Goal: Task Accomplishment & Management: Use online tool/utility

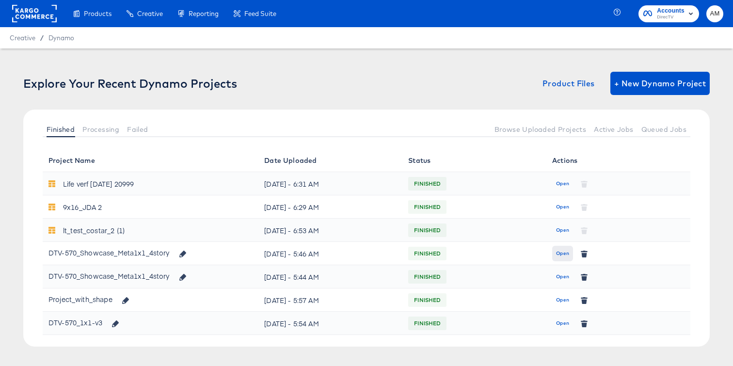
click at [558, 256] on span "Open" at bounding box center [562, 253] width 13 height 9
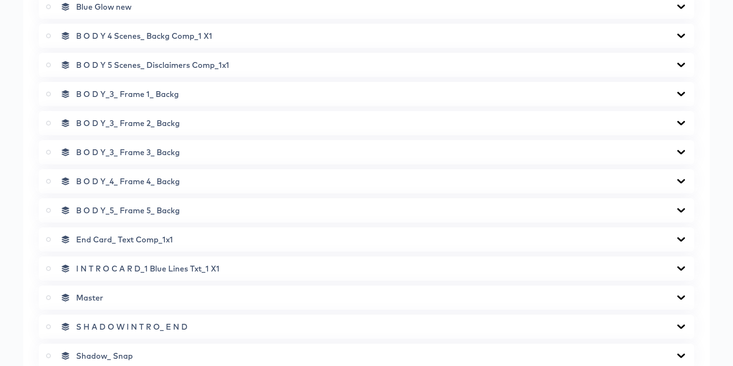
scroll to position [836, 0]
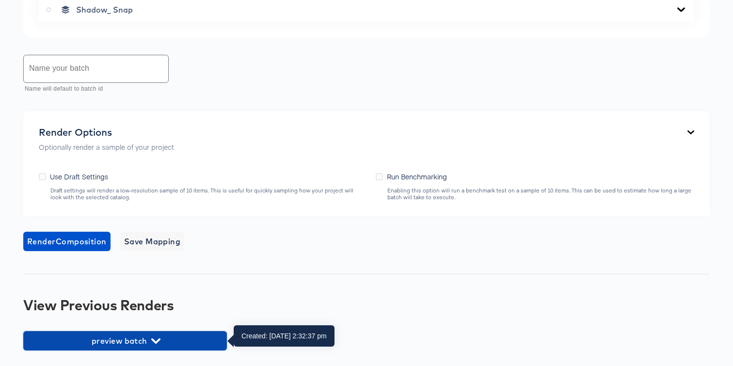
click at [154, 338] on icon "button" at bounding box center [155, 341] width 9 height 9
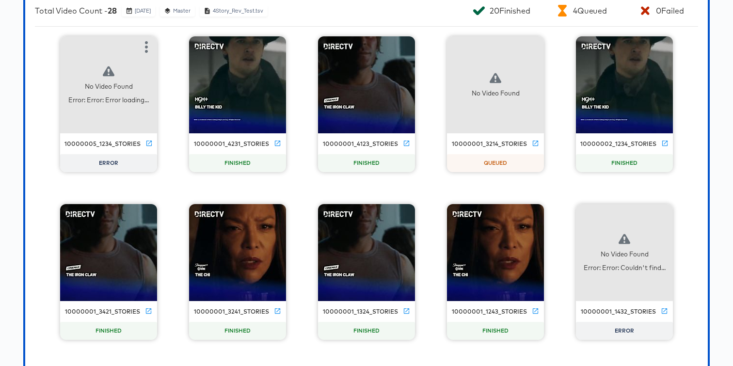
scroll to position [1188, 0]
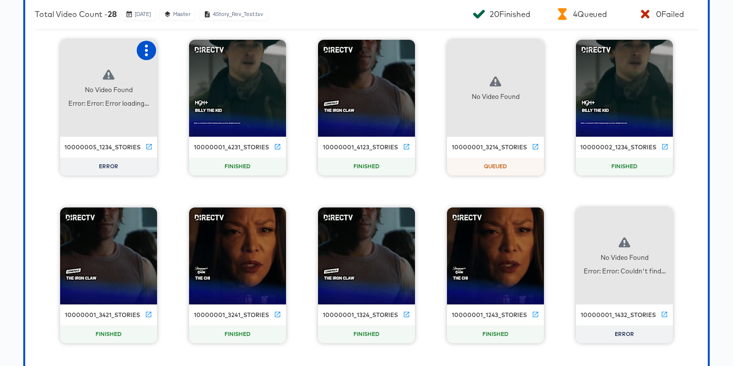
click at [149, 49] on icon "button" at bounding box center [147, 51] width 12 height 12
click at [173, 51] on div "Retry" at bounding box center [182, 50] width 19 height 8
click at [660, 217] on icon "button" at bounding box center [663, 218] width 12 height 12
click at [631, 217] on icon at bounding box center [630, 217] width 9 height 9
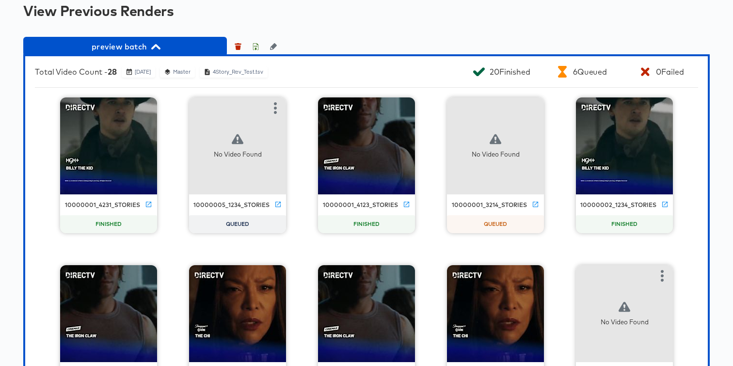
scroll to position [1130, 0]
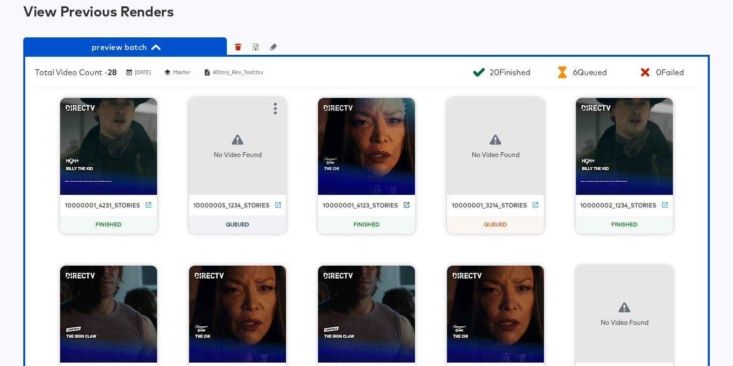
click at [405, 202] on icon at bounding box center [406, 204] width 7 height 7
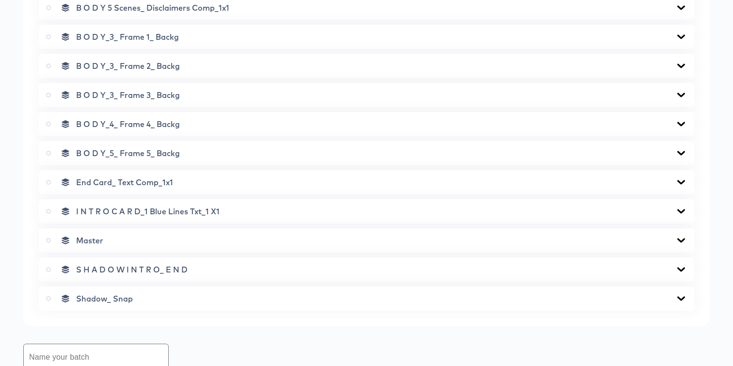
scroll to position [541, 0]
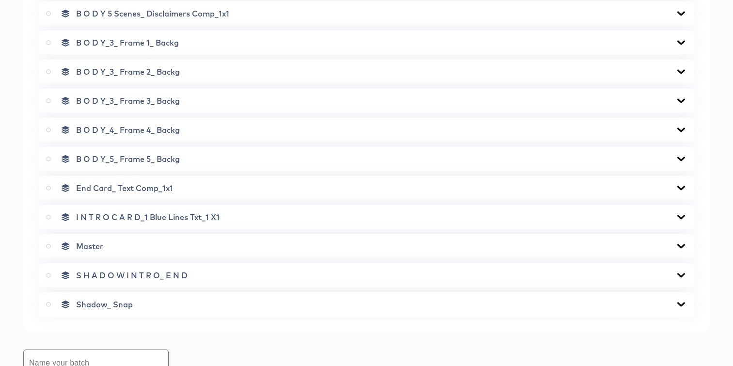
click at [677, 218] on icon at bounding box center [682, 217] width 12 height 8
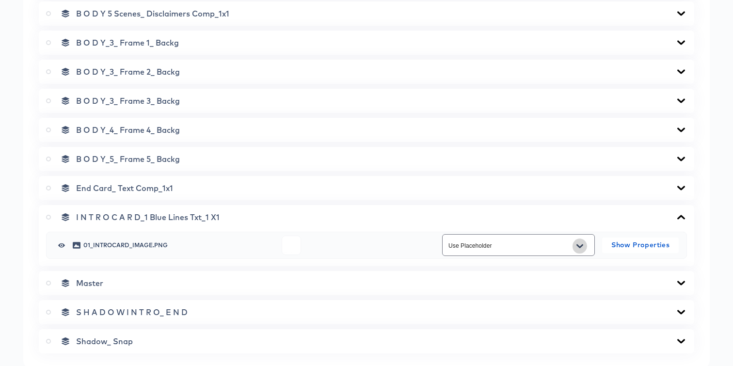
click at [580, 244] on icon "Open" at bounding box center [580, 247] width 7 height 8
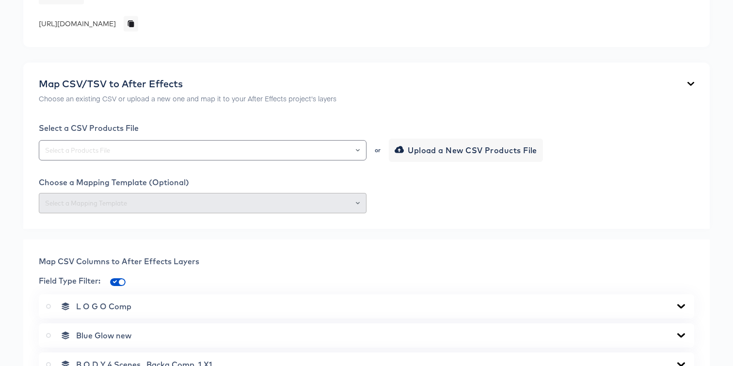
scroll to position [162, 0]
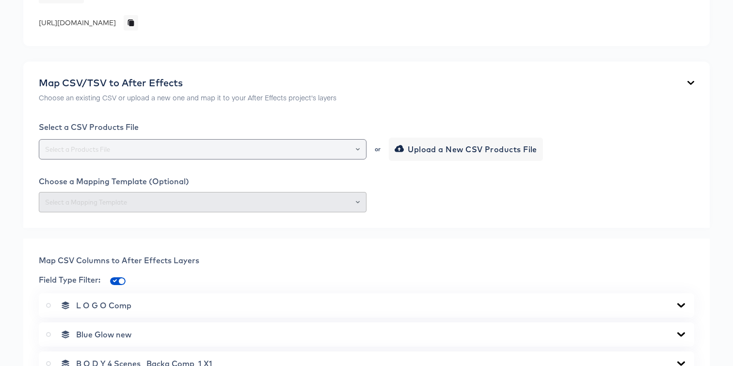
click at [357, 149] on icon "Open" at bounding box center [358, 149] width 4 height 2
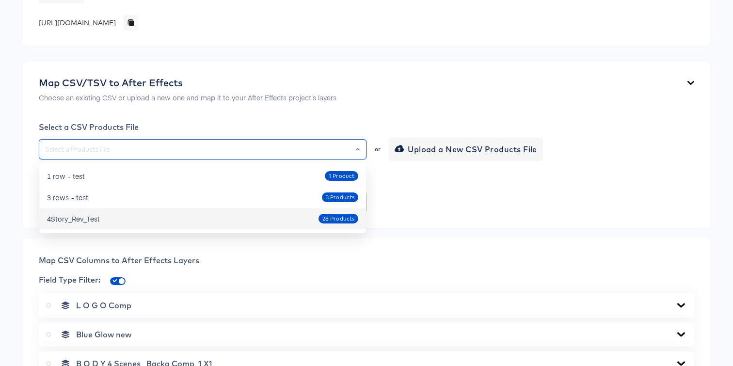
click at [255, 224] on div "4Story_Rev_Test 28 Products" at bounding box center [202, 219] width 311 height 16
type input "4Story_Rev_Test"
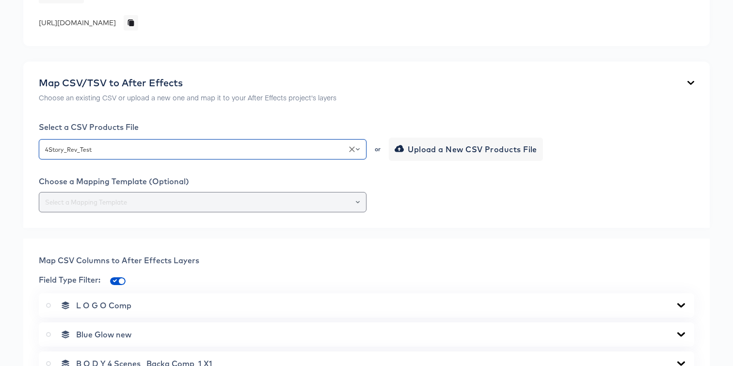
click at [359, 203] on icon "Open" at bounding box center [358, 202] width 4 height 4
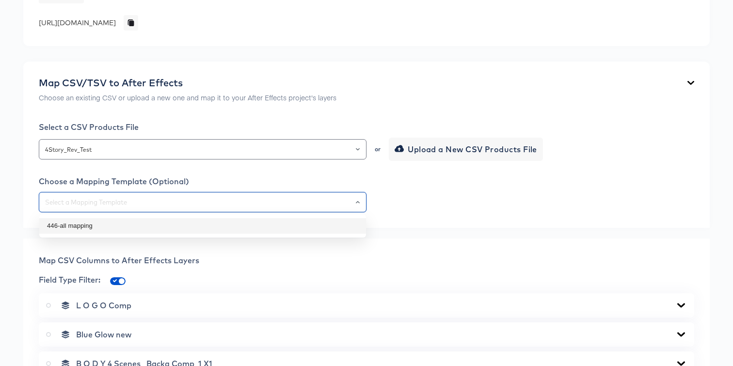
click at [336, 221] on li "446-all mapping" at bounding box center [202, 226] width 327 height 16
type input "446-all mapping"
type input "01_introcard_image"
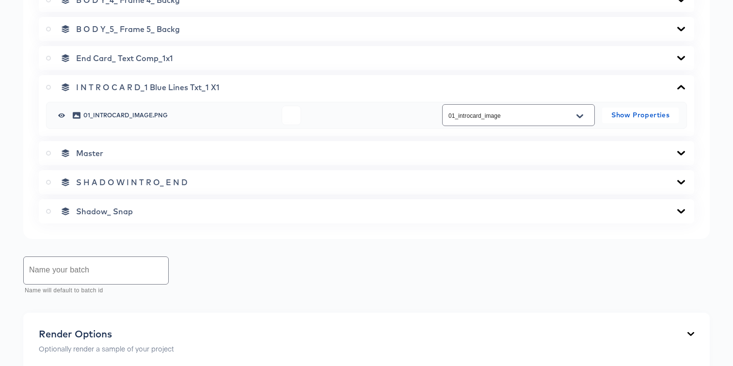
scroll to position [670, 0]
click at [586, 116] on button "Open" at bounding box center [580, 118] width 15 height 16
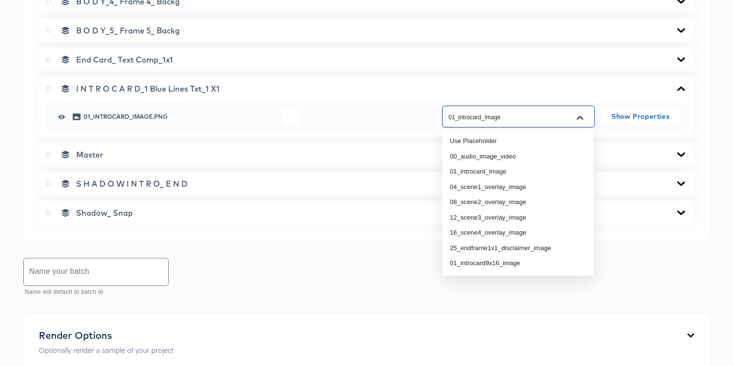
click at [601, 85] on div "I N T R O C A R D_1 Blue Lines Txt_1 X1" at bounding box center [366, 89] width 641 height 10
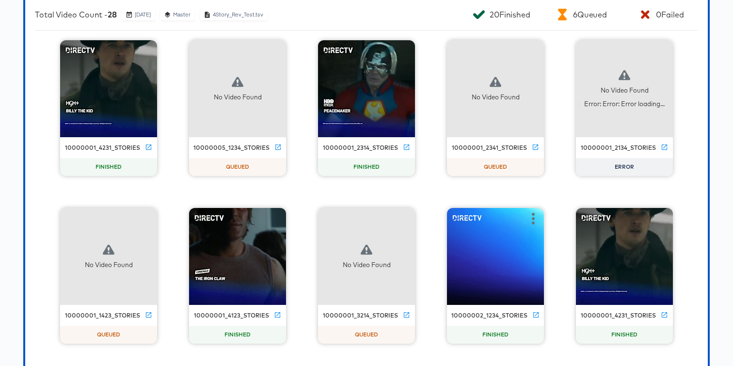
scroll to position [1187, 0]
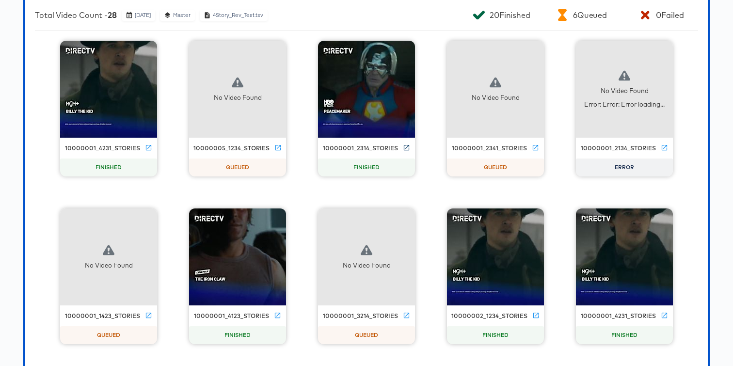
click at [406, 146] on icon at bounding box center [406, 147] width 7 height 7
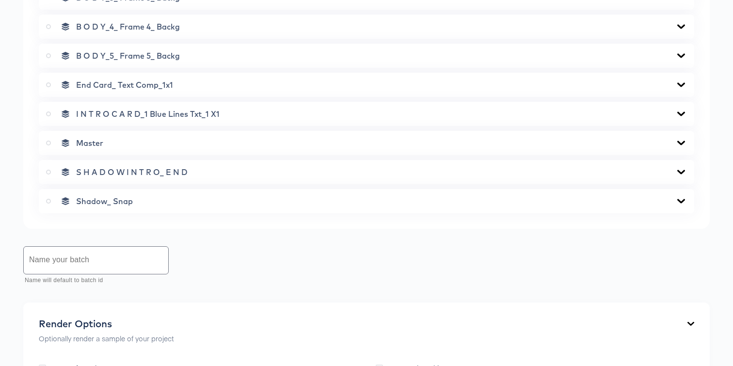
scroll to position [644, 0]
click at [679, 115] on icon at bounding box center [682, 115] width 12 height 8
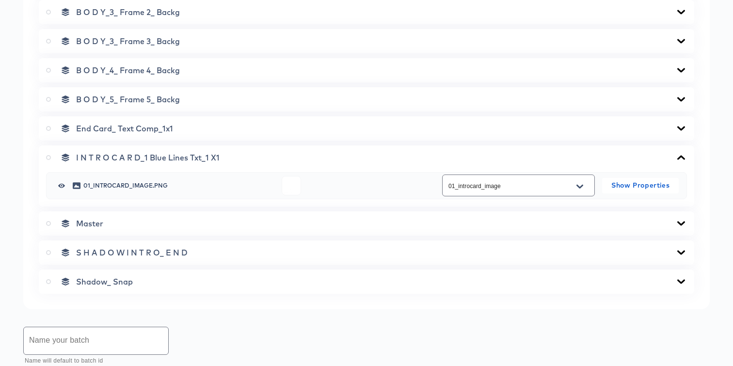
scroll to position [604, 0]
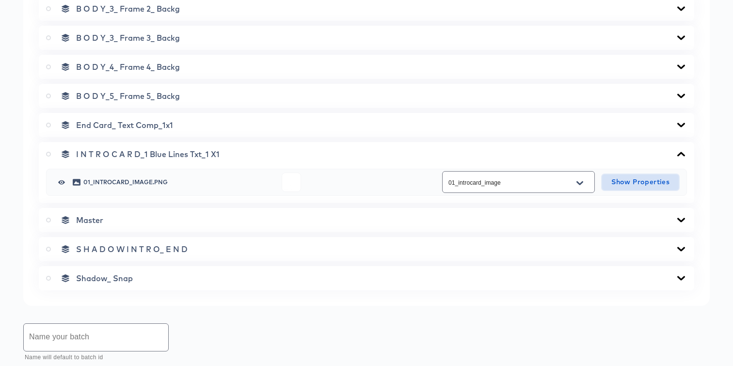
click at [648, 182] on span "Show Properties" at bounding box center [640, 182] width 69 height 12
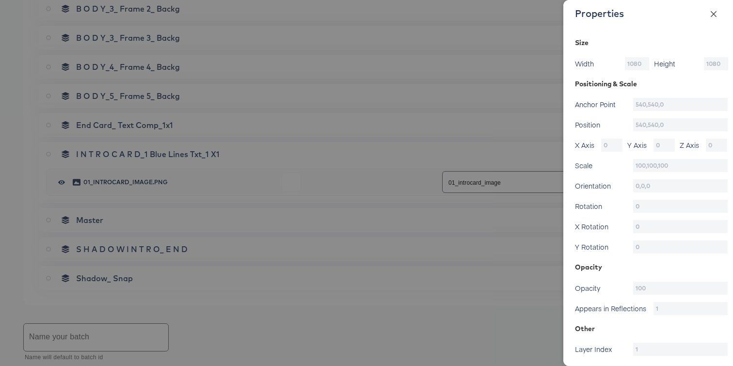
click at [716, 14] on icon "close" at bounding box center [714, 14] width 8 height 8
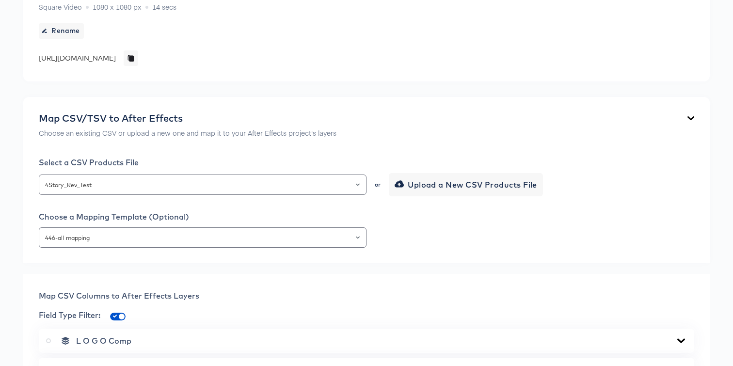
scroll to position [131, 0]
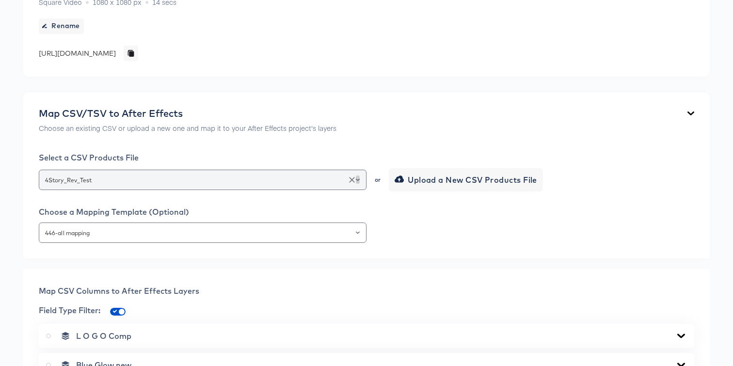
click at [359, 181] on button "Open" at bounding box center [358, 180] width 4 height 14
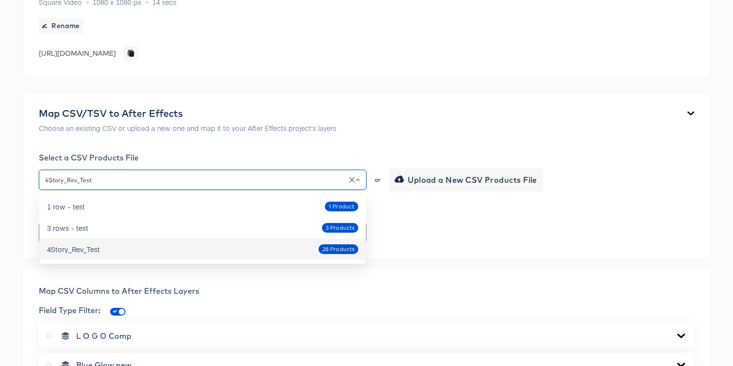
click at [433, 221] on div "Choose a Mapping Template (Optional) 446-all mapping" at bounding box center [367, 225] width 656 height 36
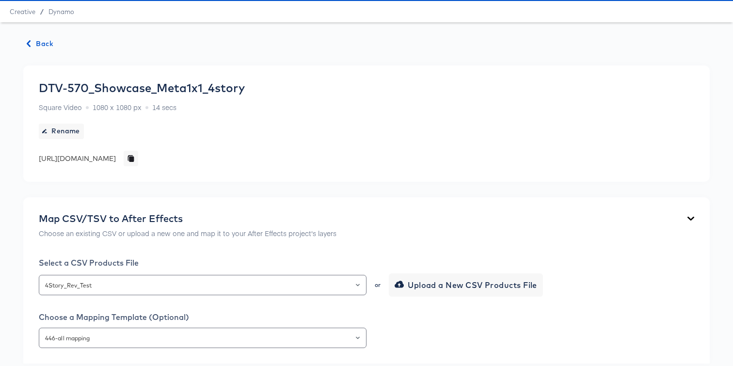
scroll to position [0, 0]
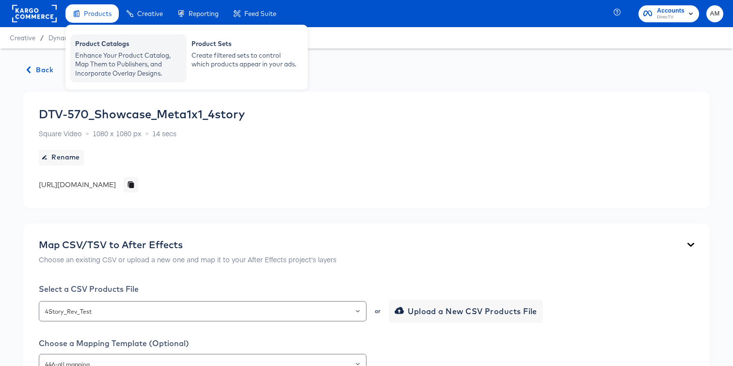
click at [106, 69] on div "Enhance Your Product Catalog, Map Them to Publishers, and Incorporate Overlay D…" at bounding box center [128, 64] width 107 height 27
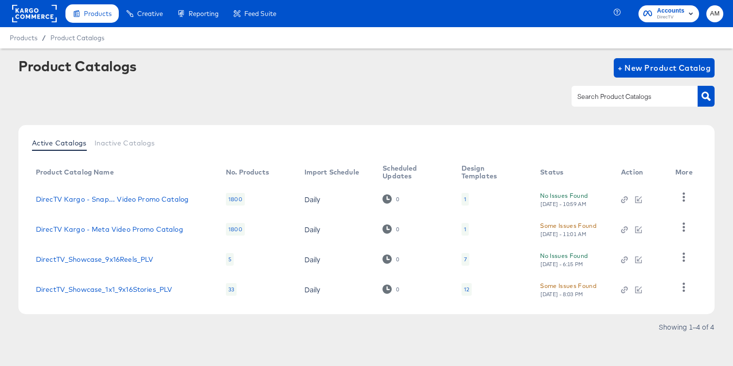
click at [466, 289] on div "12" at bounding box center [467, 289] width 10 height 13
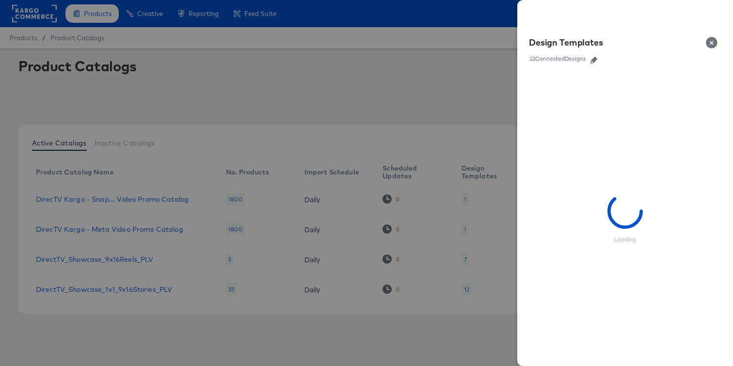
click at [596, 57] on icon "button" at bounding box center [594, 60] width 7 height 7
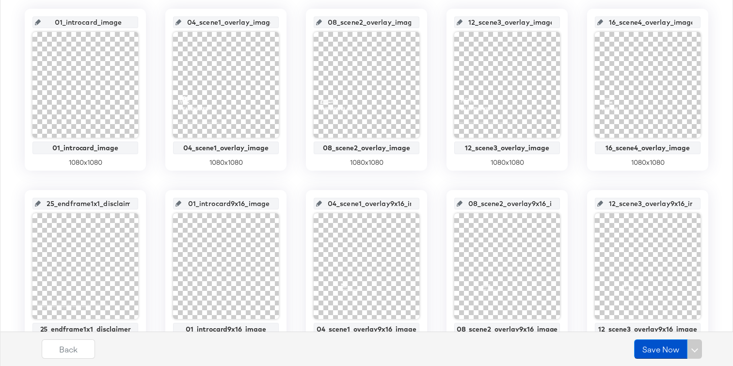
scroll to position [0, 4]
drag, startPoint x: 258, startPoint y: 205, endPoint x: 294, endPoint y: 205, distance: 35.9
click at [294, 205] on div "01_introcard_image 01_introcard_image 1080 x 1080 04_scene1_overlay_image 04_sc…" at bounding box center [366, 271] width 723 height 525
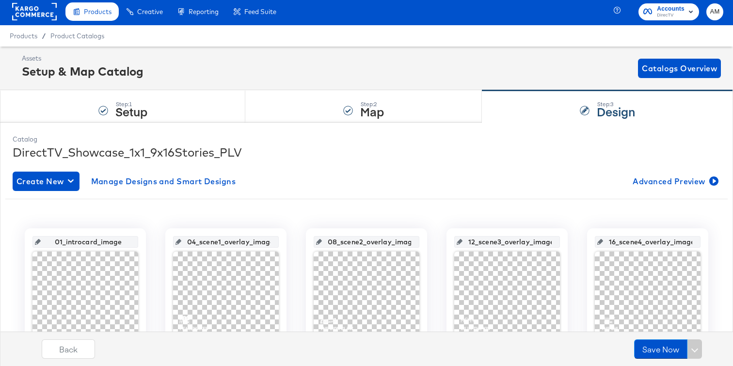
scroll to position [0, 0]
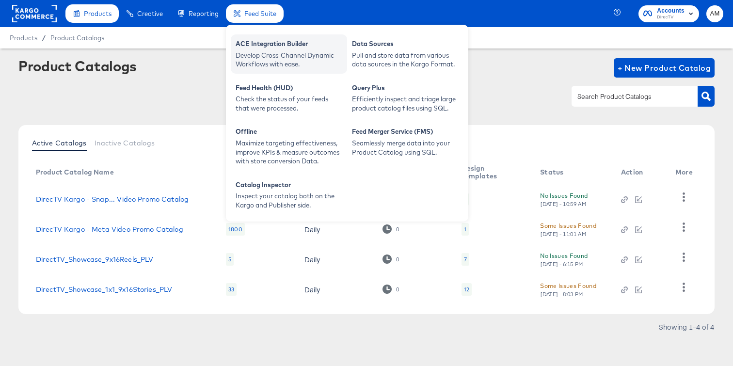
click at [266, 51] on div "Develop Cross-Channel Dynamic Workflows with ease." at bounding box center [289, 60] width 107 height 18
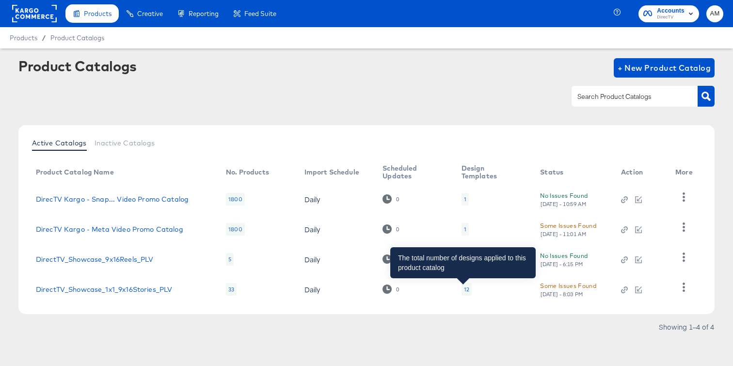
click at [464, 291] on div "12" at bounding box center [466, 290] width 5 height 8
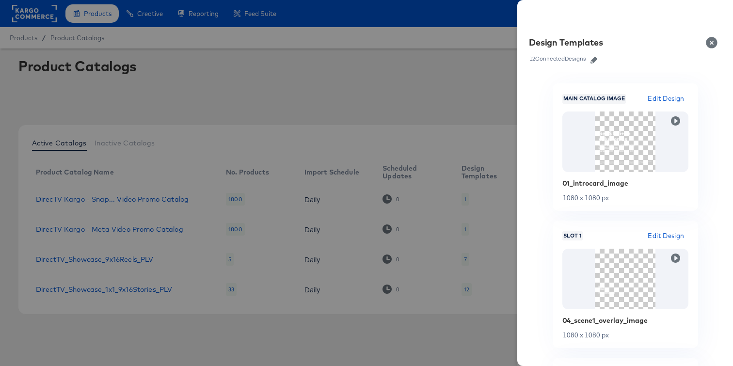
click at [592, 61] on icon "button" at bounding box center [594, 60] width 7 height 7
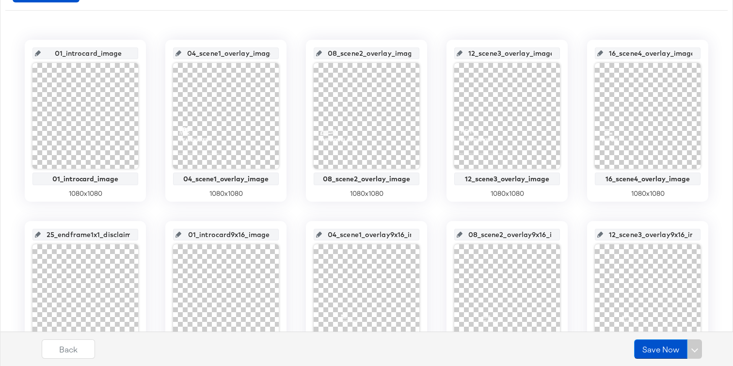
scroll to position [0, 9]
drag, startPoint x: 211, startPoint y: 53, endPoint x: 271, endPoint y: 58, distance: 60.3
click at [271, 58] on input "04_scene1_overlay_image" at bounding box center [228, 49] width 95 height 26
click at [212, 52] on input "04_scene1_overlay_image" at bounding box center [228, 49] width 95 height 26
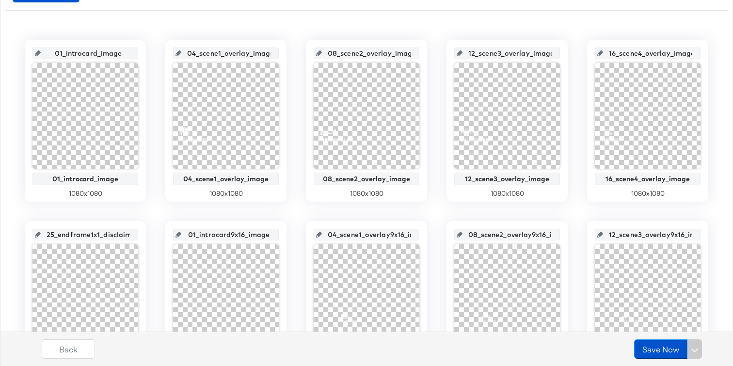
drag, startPoint x: 189, startPoint y: 52, endPoint x: 183, endPoint y: 52, distance: 5.8
click at [183, 52] on div "04_scene1_overlay_image" at bounding box center [226, 54] width 106 height 12
click at [203, 53] on input "04_scene1_overlay_image" at bounding box center [228, 49] width 95 height 26
drag, startPoint x: 358, startPoint y: 236, endPoint x: 429, endPoint y: 239, distance: 70.4
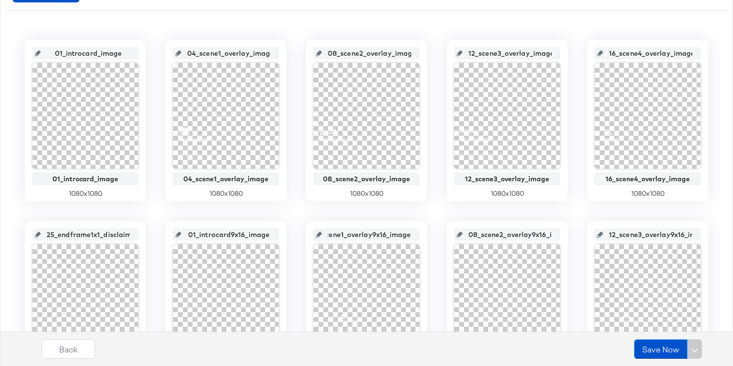
click at [429, 239] on div "01_introcard_image 01_introcard_image 1080 x 1080 04_scene1_overlay_image 04_sc…" at bounding box center [366, 302] width 723 height 525
drag, startPoint x: 206, startPoint y: 49, endPoint x: 278, endPoint y: 49, distance: 72.8
click at [278, 49] on div "04_scene1_overlay_image" at bounding box center [226, 54] width 106 height 12
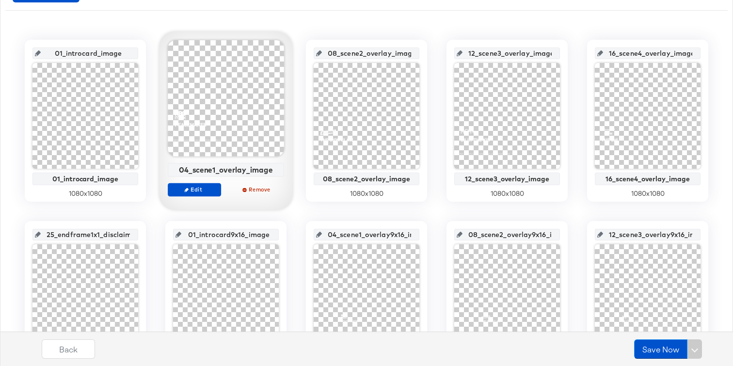
scroll to position [0, 0]
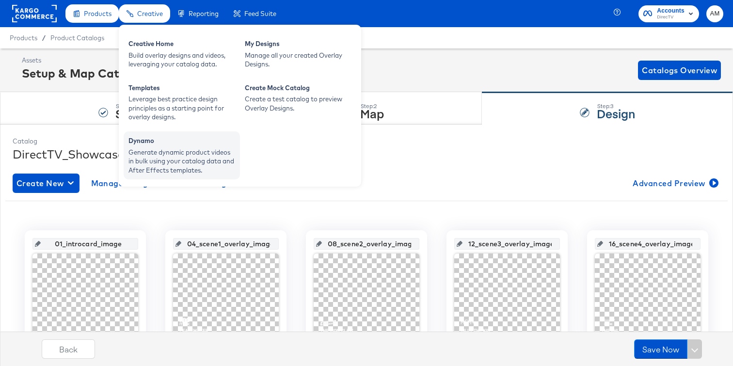
click at [191, 155] on div "Generate dynamic product videos in bulk using your catalog data and After Effec…" at bounding box center [182, 161] width 107 height 27
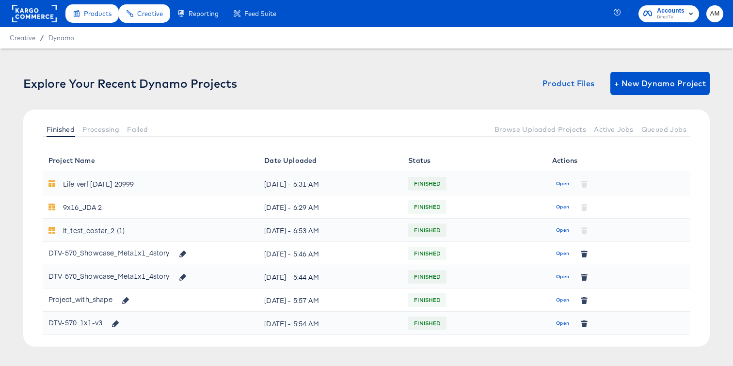
scroll to position [18, 0]
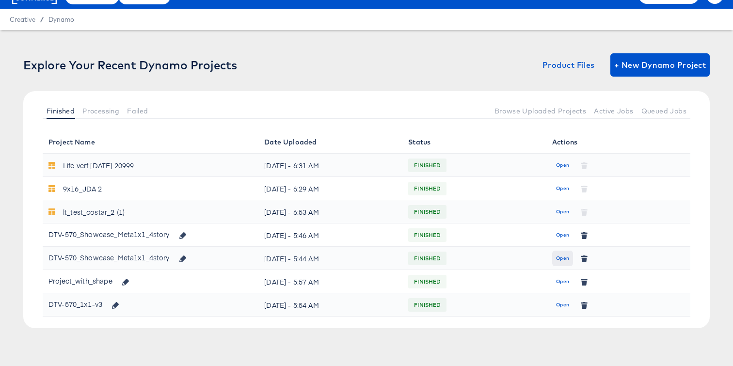
click at [567, 258] on span "Open" at bounding box center [562, 258] width 13 height 9
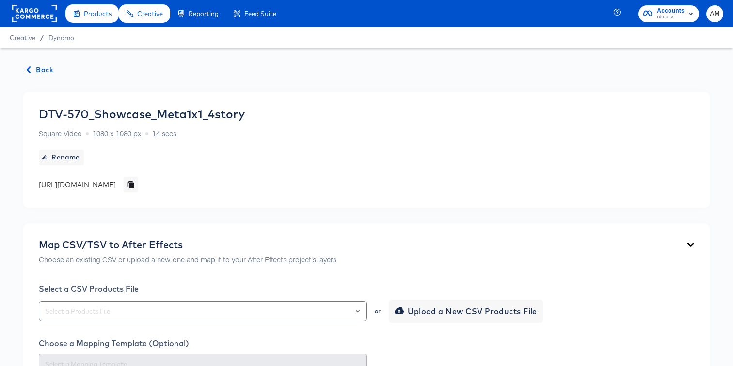
click at [39, 72] on span "Back" at bounding box center [40, 70] width 26 height 12
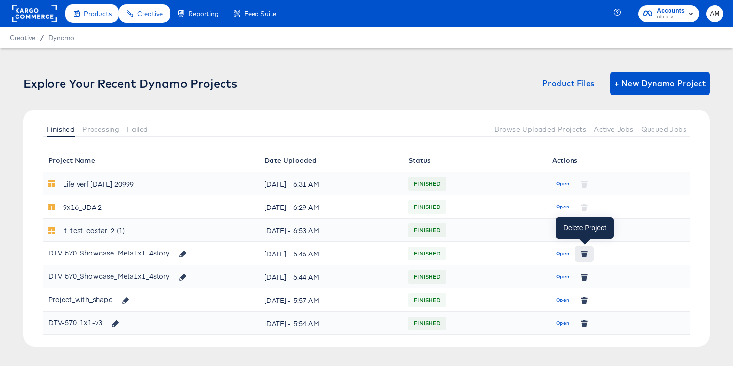
click at [583, 254] on icon "button" at bounding box center [584, 255] width 5 height 4
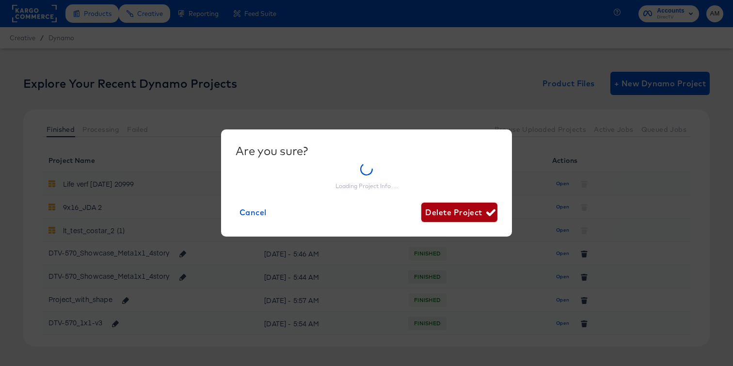
click at [448, 214] on button "Delete Project" at bounding box center [460, 212] width 76 height 19
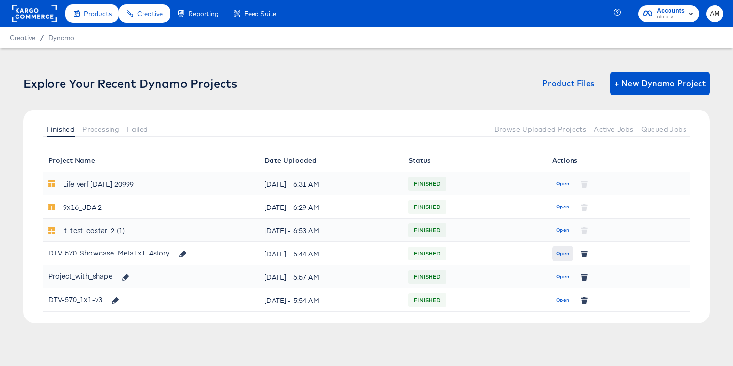
click at [561, 253] on span "Open" at bounding box center [562, 253] width 13 height 9
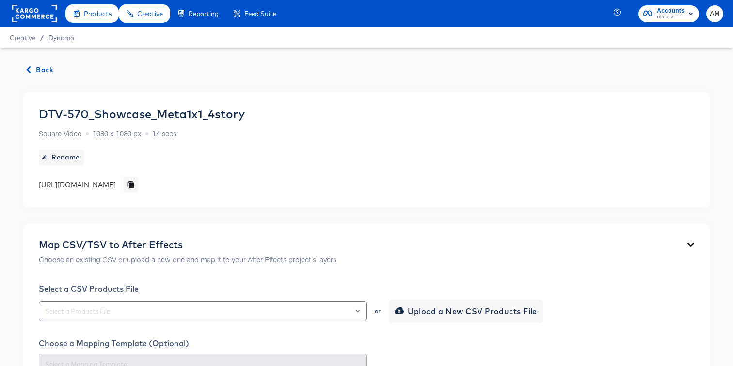
click at [37, 70] on span "Back" at bounding box center [40, 70] width 26 height 12
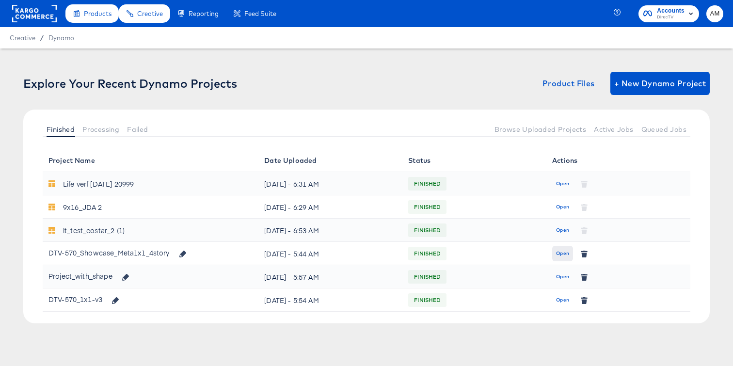
click at [566, 254] on span "Open" at bounding box center [562, 253] width 13 height 9
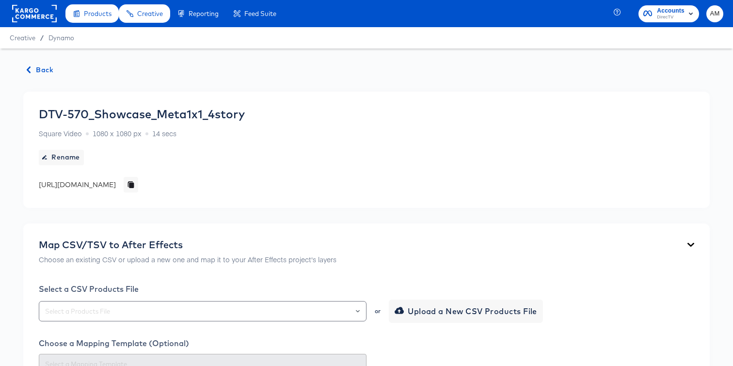
click at [38, 67] on span "Back" at bounding box center [40, 70] width 26 height 12
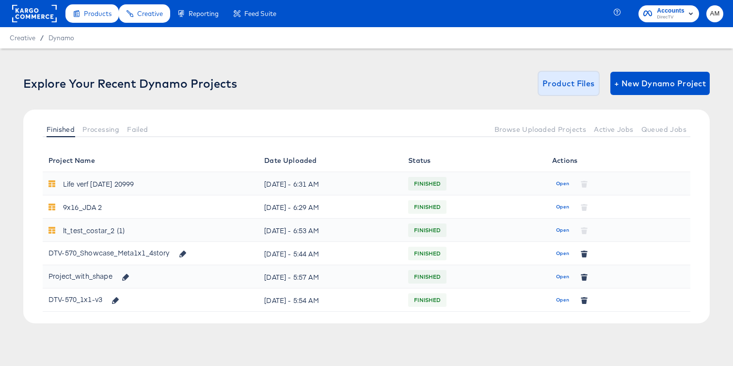
click at [575, 85] on span "Product Files" at bounding box center [569, 84] width 52 height 14
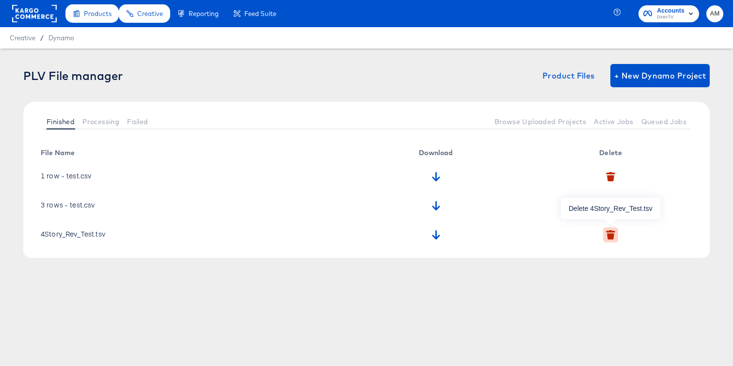
click at [613, 234] on icon "button" at bounding box center [610, 236] width 7 height 6
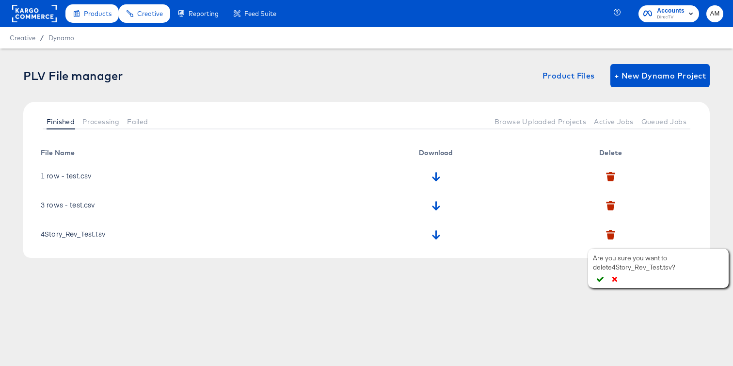
click at [601, 282] on icon "button" at bounding box center [600, 279] width 7 height 7
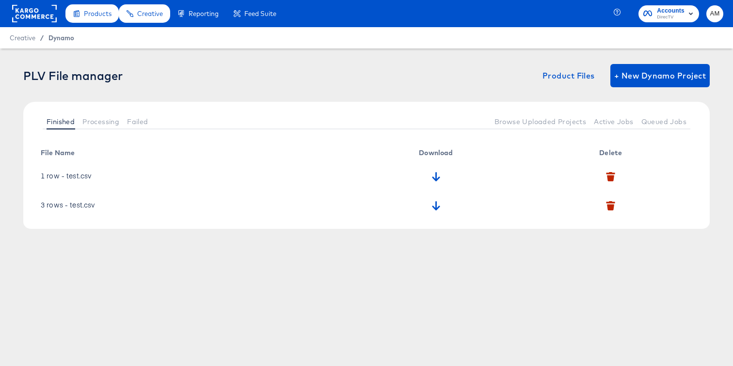
click at [58, 34] on span "Dynamo" at bounding box center [62, 38] width 26 height 8
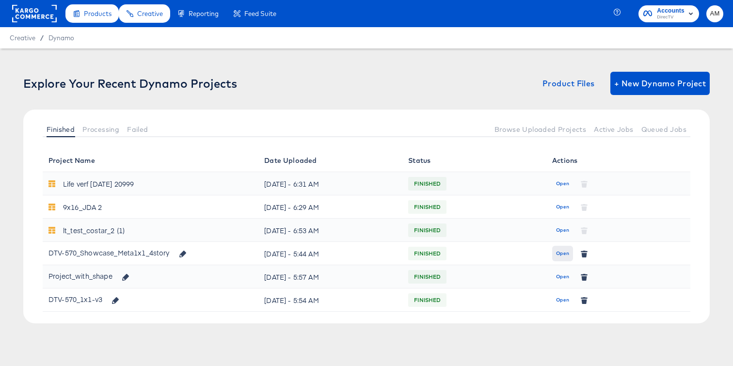
click at [561, 254] on span "Open" at bounding box center [562, 253] width 13 height 9
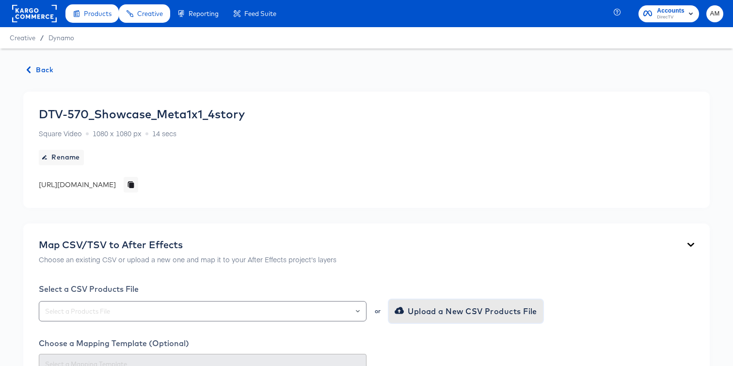
click at [411, 312] on span "Upload a New CSV Products File" at bounding box center [467, 312] width 141 height 14
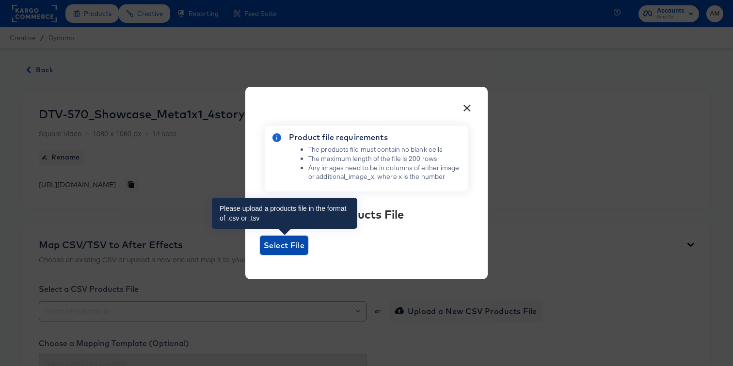
click at [281, 245] on span "Select File" at bounding box center [284, 246] width 41 height 14
click at [260, 255] on input "Select File" at bounding box center [260, 255] width 0 height 0
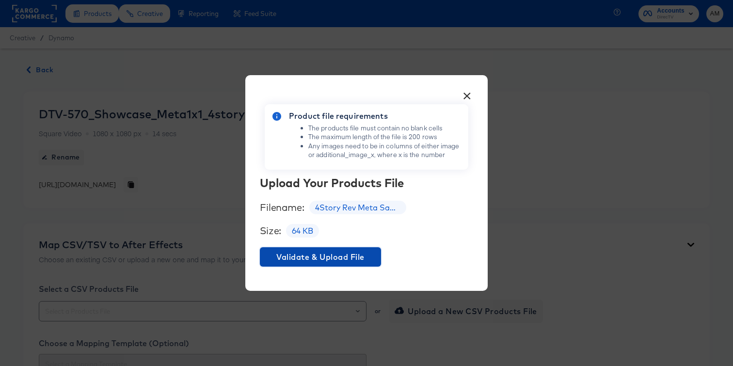
click at [357, 260] on span "Validate & Upload File" at bounding box center [320, 257] width 113 height 14
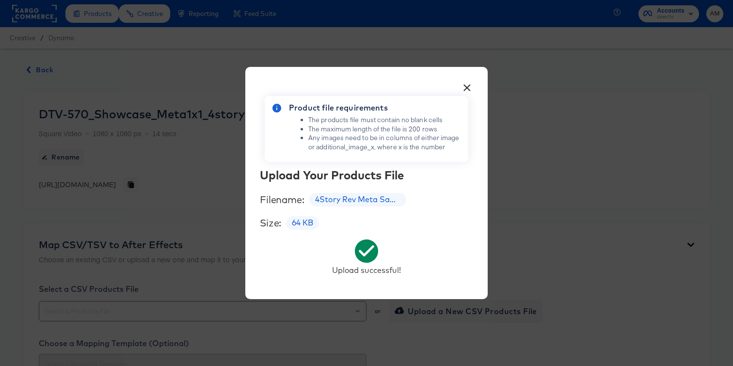
click at [468, 86] on button "×" at bounding box center [466, 85] width 17 height 17
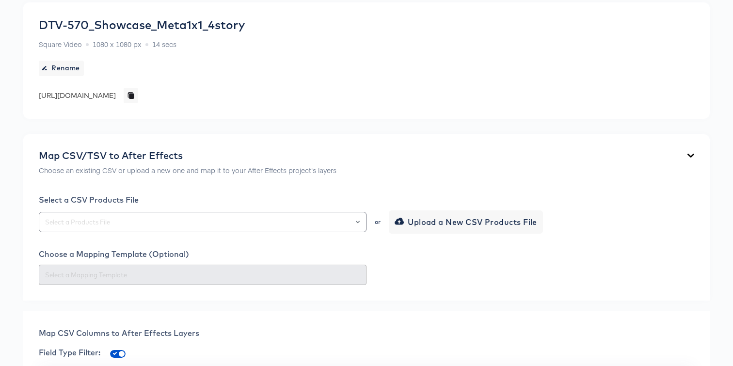
scroll to position [122, 0]
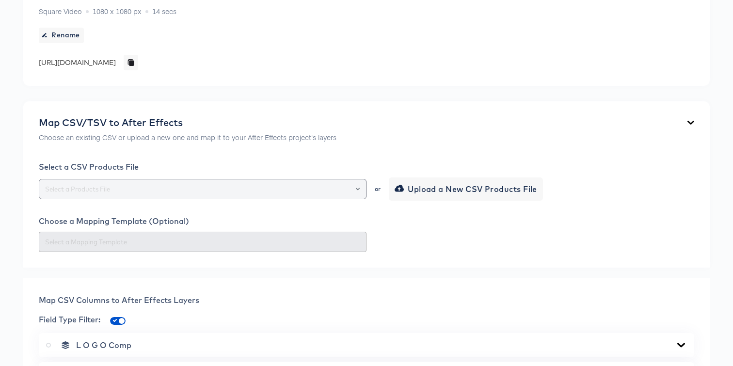
click at [360, 191] on div at bounding box center [353, 189] width 16 height 14
click at [358, 190] on icon "Open" at bounding box center [358, 189] width 4 height 4
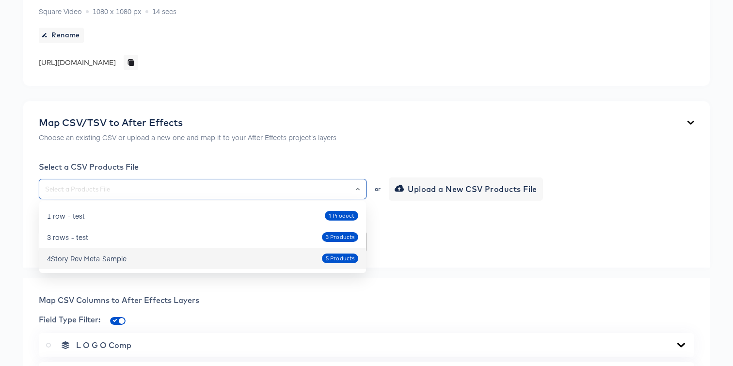
click at [248, 256] on div "4Story Rev Meta Sample 5 Products" at bounding box center [202, 259] width 311 height 16
type input "4Story Rev Meta Sample"
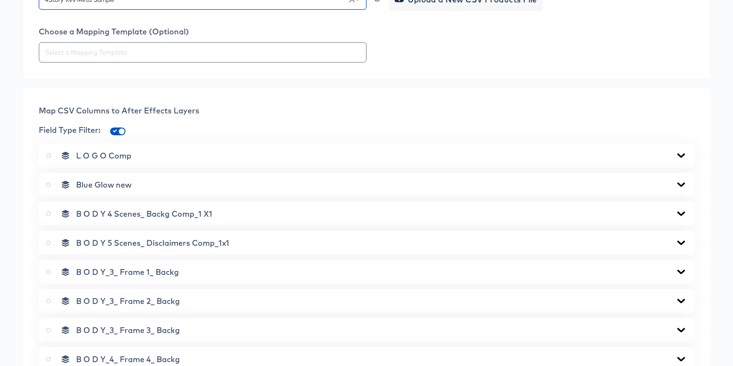
scroll to position [313, 0]
click at [682, 155] on icon at bounding box center [682, 154] width 8 height 4
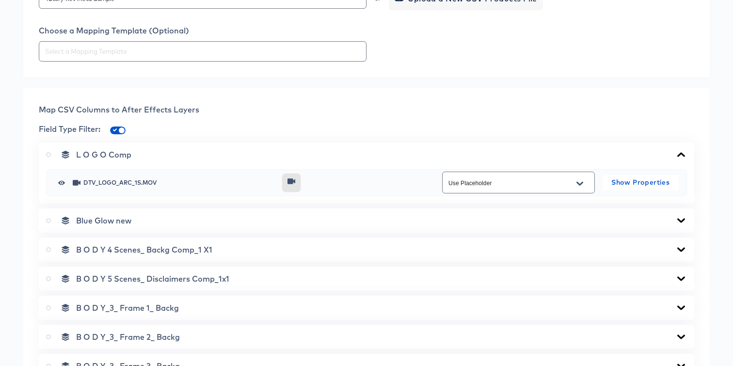
click at [682, 155] on icon at bounding box center [682, 155] width 12 height 8
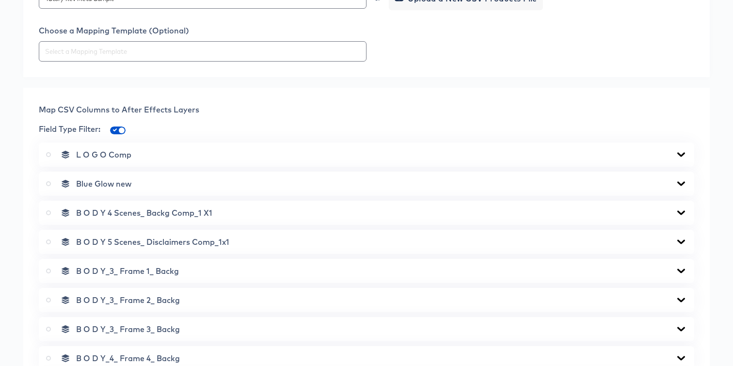
click at [683, 180] on icon at bounding box center [682, 184] width 12 height 8
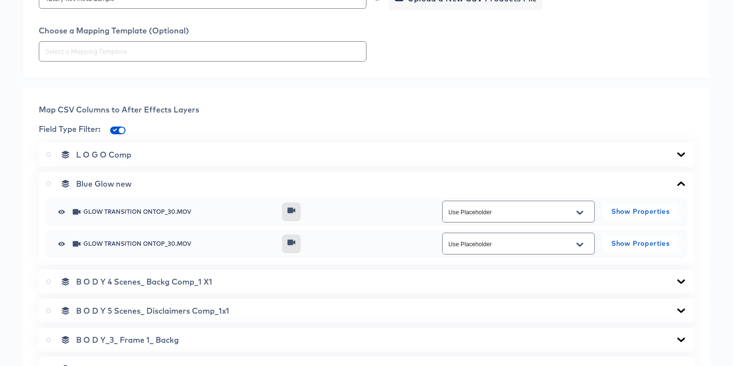
click at [683, 180] on icon at bounding box center [682, 184] width 12 height 8
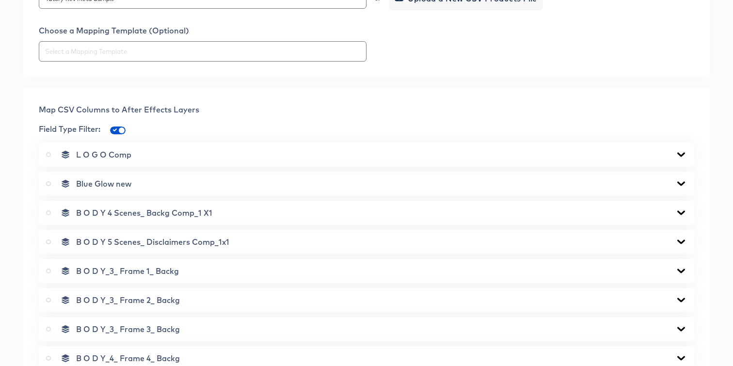
click at [681, 213] on icon at bounding box center [682, 213] width 8 height 4
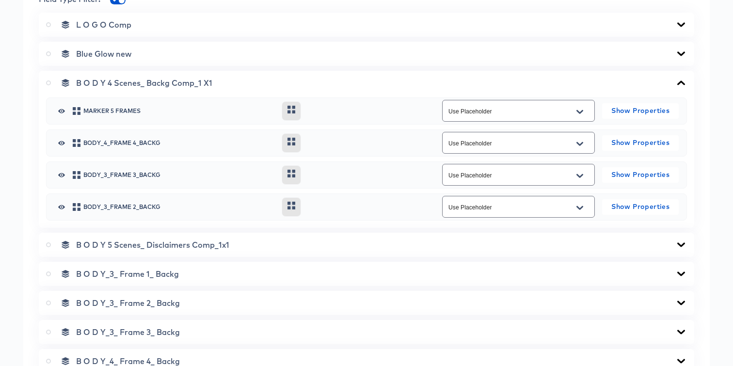
scroll to position [456, 0]
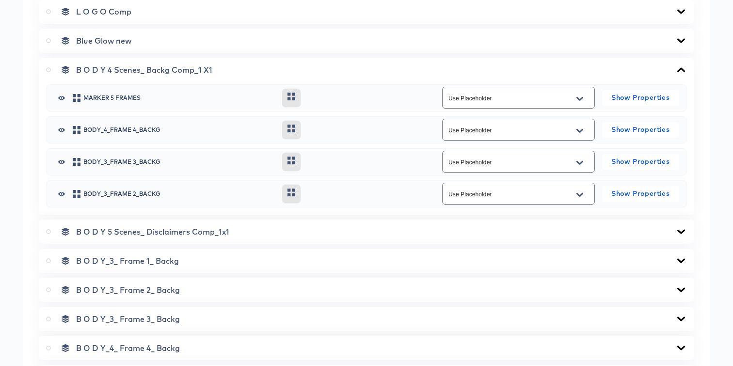
click at [681, 69] on icon at bounding box center [682, 70] width 12 height 8
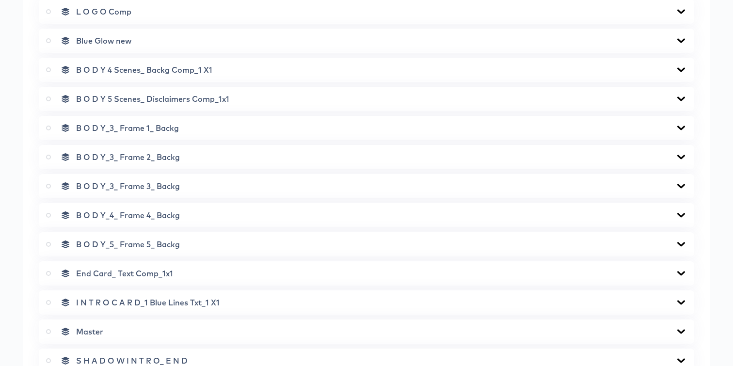
click at [681, 98] on icon at bounding box center [682, 99] width 8 height 4
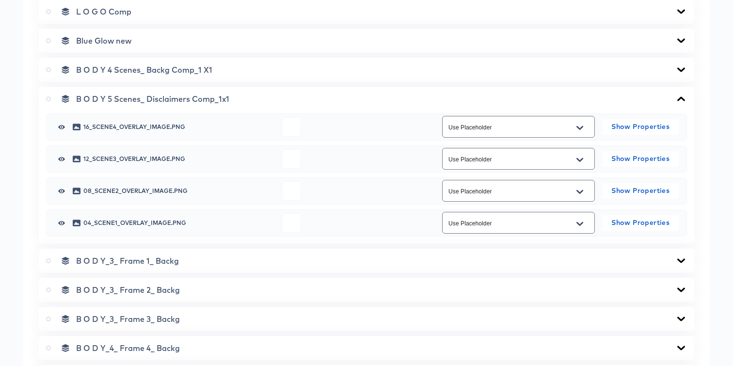
click at [577, 128] on icon "Open" at bounding box center [580, 128] width 7 height 8
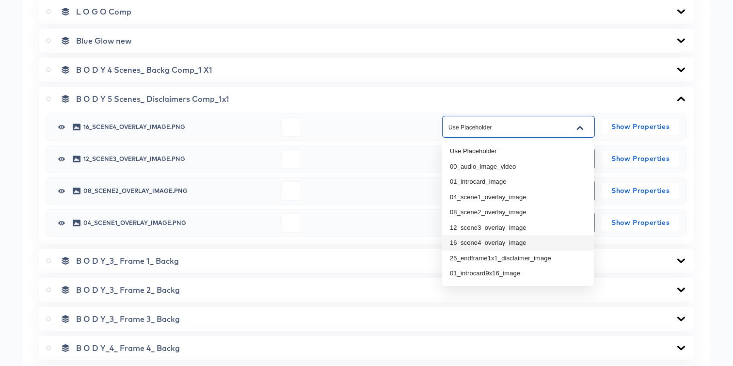
click at [483, 242] on li "16_scene4_overlay_image" at bounding box center [518, 243] width 152 height 16
type input "16_scene4_overlay_image"
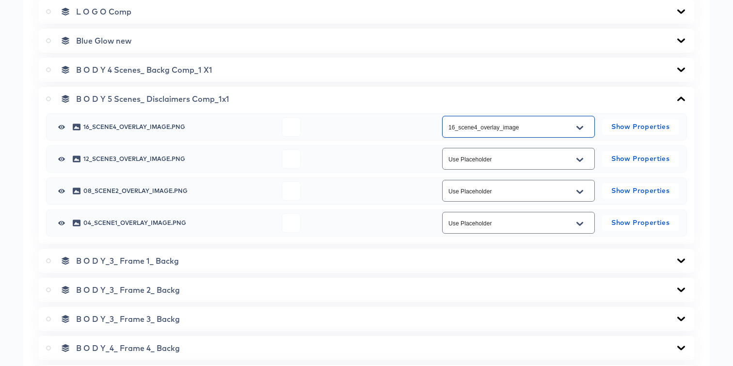
click at [582, 162] on icon "Open" at bounding box center [580, 160] width 7 height 8
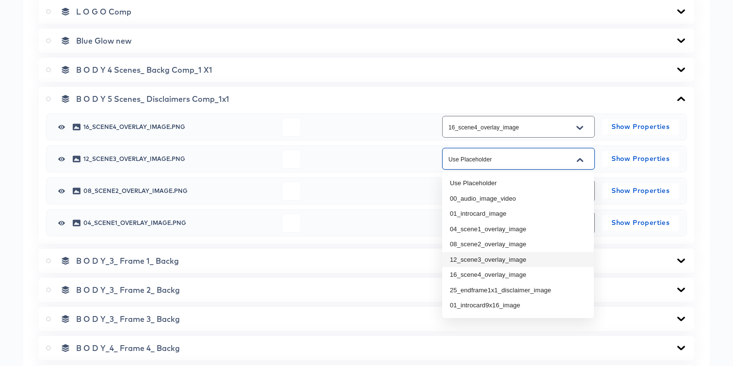
click at [491, 262] on li "12_scene3_overlay_image" at bounding box center [518, 260] width 152 height 16
type input "12_scene3_overlay_image"
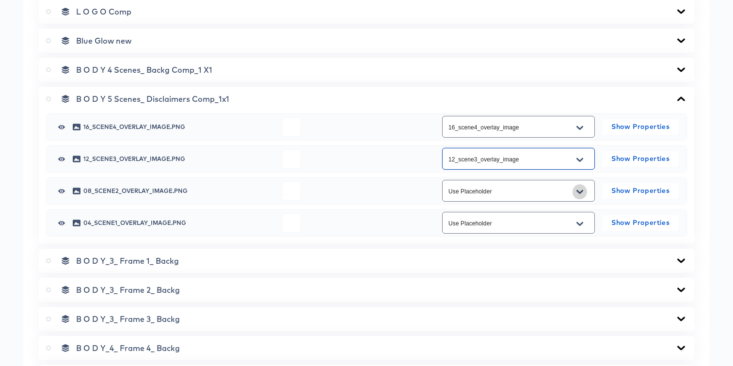
click at [582, 194] on icon "Open" at bounding box center [580, 192] width 7 height 8
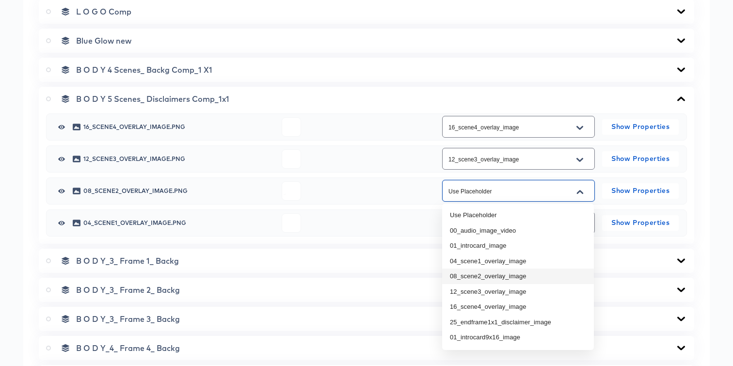
click at [485, 274] on li "08_scene2_overlay_image" at bounding box center [518, 277] width 152 height 16
type input "08_scene2_overlay_image"
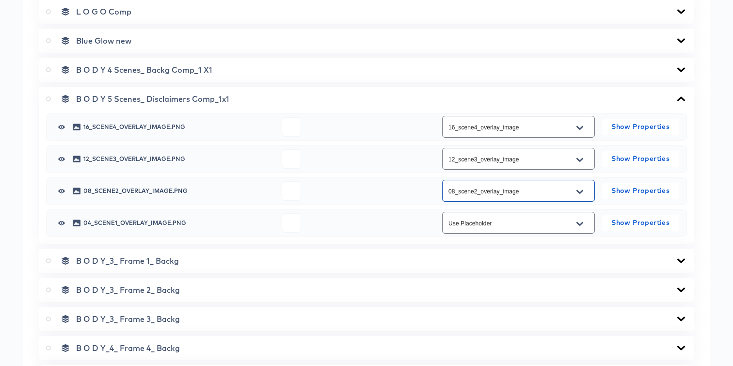
click at [578, 221] on icon "Open" at bounding box center [580, 224] width 7 height 8
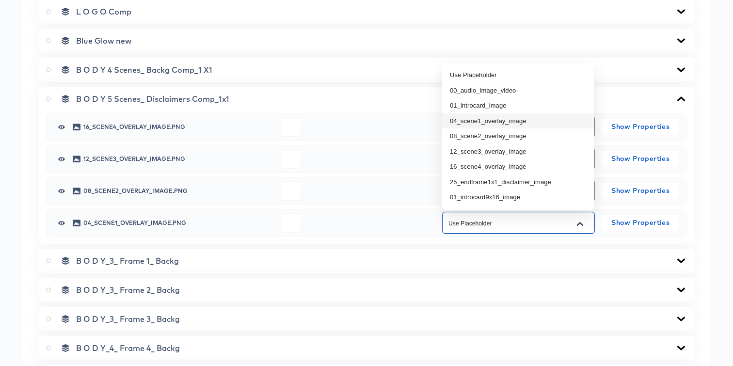
click at [485, 121] on li "04_scene1_overlay_image" at bounding box center [518, 121] width 152 height 16
type input "04_scene1_overlay_image"
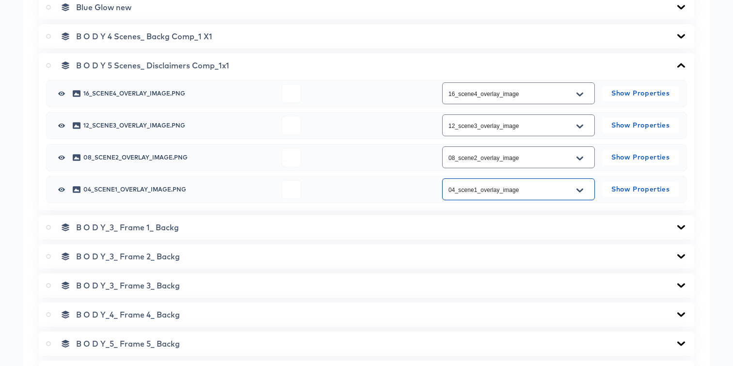
scroll to position [505, 0]
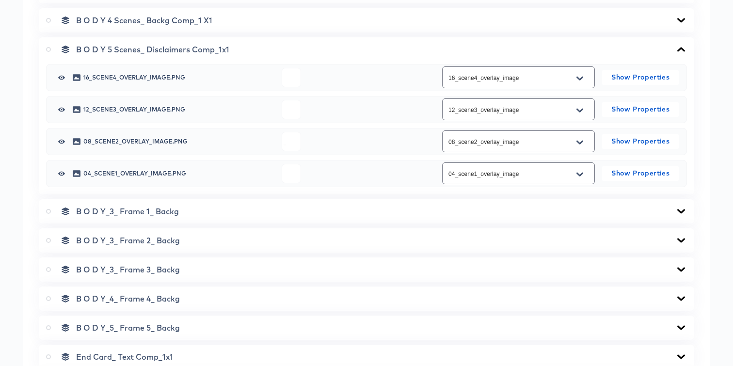
click at [680, 214] on icon at bounding box center [682, 212] width 12 height 8
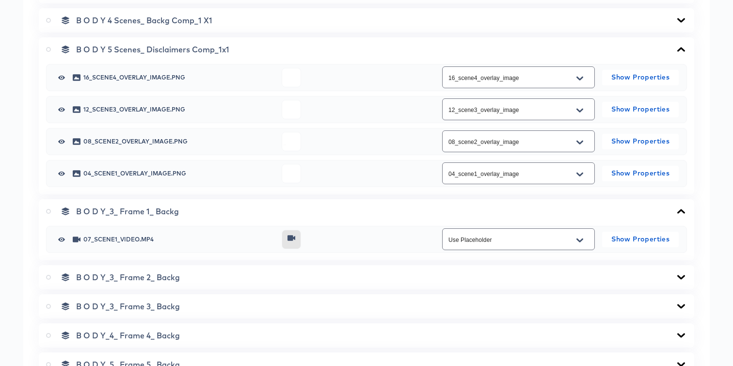
click at [581, 239] on icon "Open" at bounding box center [580, 241] width 7 height 8
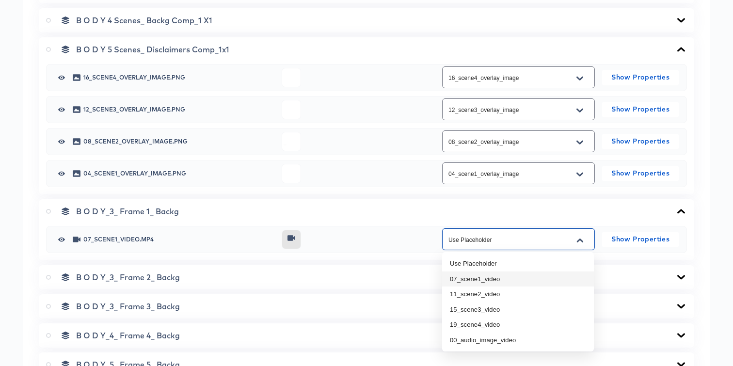
click at [525, 277] on li "07_scene1_video" at bounding box center [518, 280] width 152 height 16
type input "07_scene1_video"
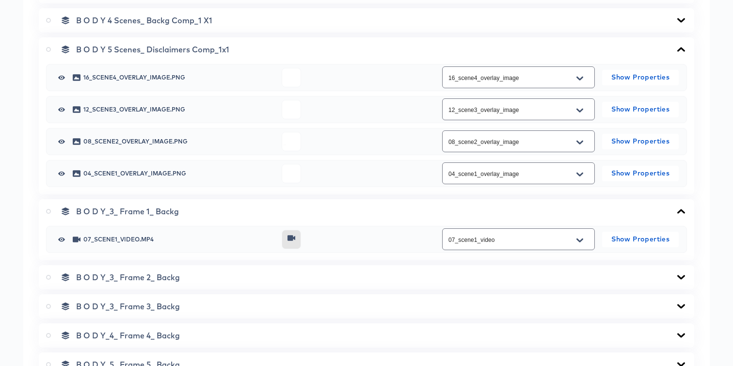
click at [580, 275] on div "B O D Y_3_ Frame 2_ Backg" at bounding box center [366, 278] width 641 height 10
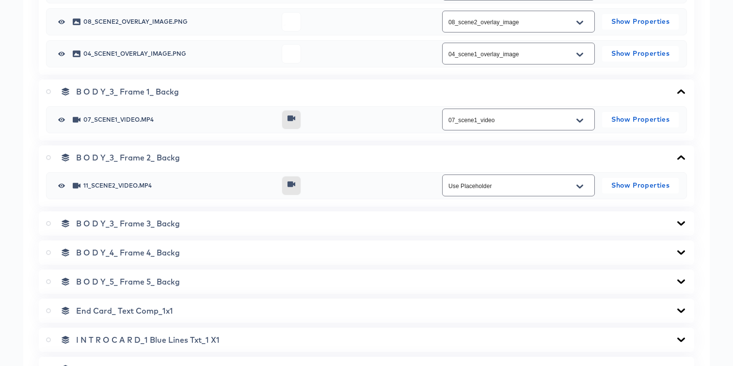
scroll to position [626, 0]
click at [566, 191] on div "Use Placeholder" at bounding box center [518, 185] width 153 height 22
click at [562, 192] on div "Use Placeholder" at bounding box center [518, 185] width 153 height 22
click at [581, 183] on icon "Open" at bounding box center [580, 186] width 7 height 8
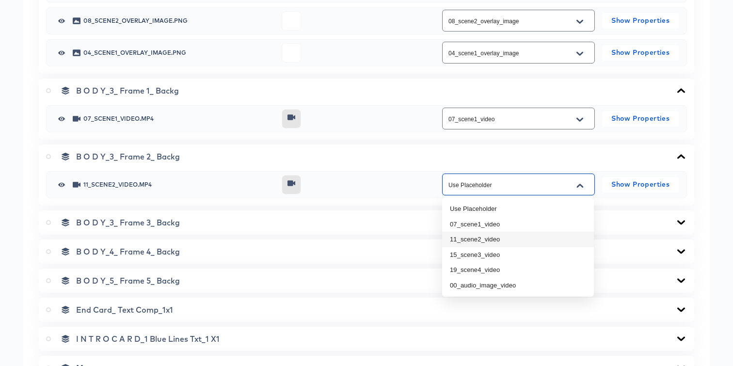
click at [488, 238] on li "11_scene2_video" at bounding box center [518, 240] width 152 height 16
type input "11_scene2_video"
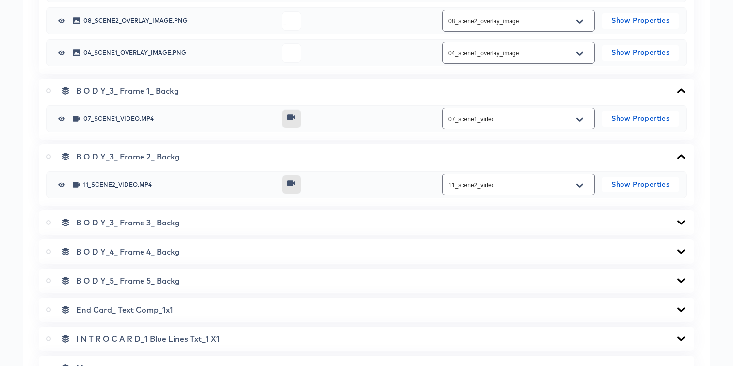
click at [540, 223] on div "B O D Y_3_ Frame 3_ Backg" at bounding box center [366, 223] width 641 height 10
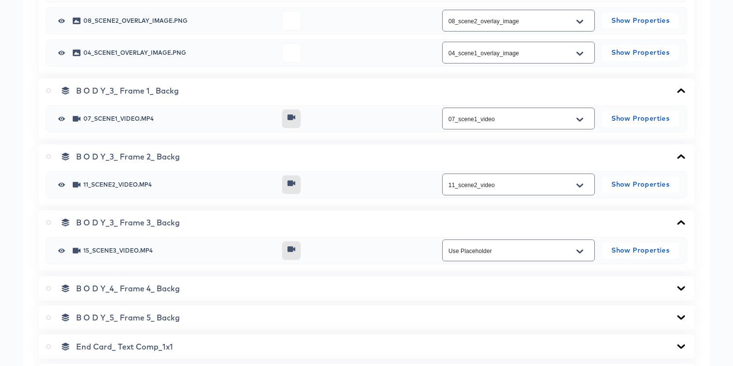
click at [581, 250] on icon "Open" at bounding box center [580, 252] width 7 height 8
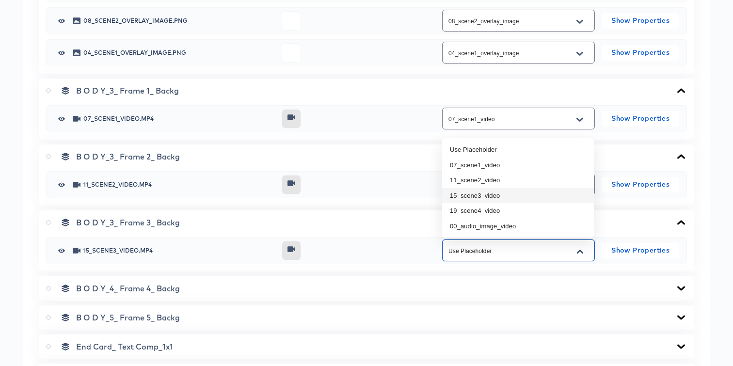
click at [493, 198] on li "15_scene3_video" at bounding box center [518, 196] width 152 height 16
type input "15_scene3_video"
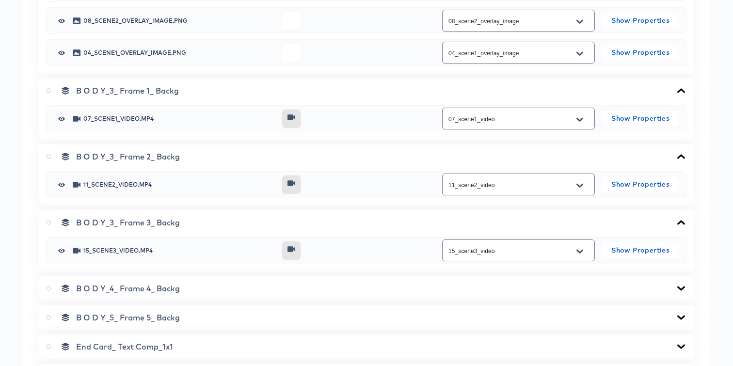
click at [556, 286] on div "B O D Y_4_ Frame 4_ Backg" at bounding box center [366, 289] width 641 height 10
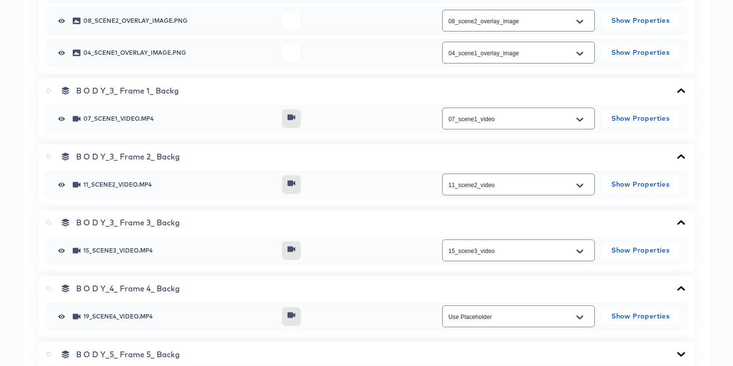
click at [579, 318] on icon "Open" at bounding box center [580, 317] width 7 height 4
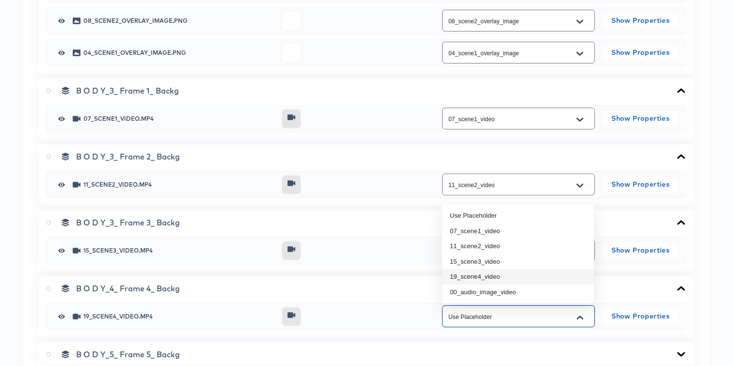
click at [513, 279] on li "19_scene4_video" at bounding box center [518, 277] width 152 height 16
type input "19_scene4_video"
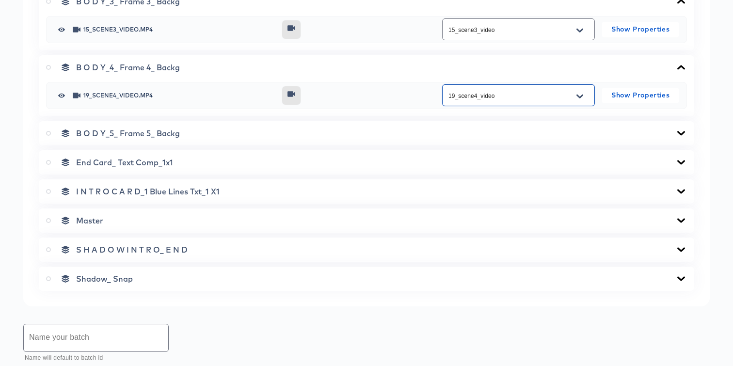
scroll to position [850, 0]
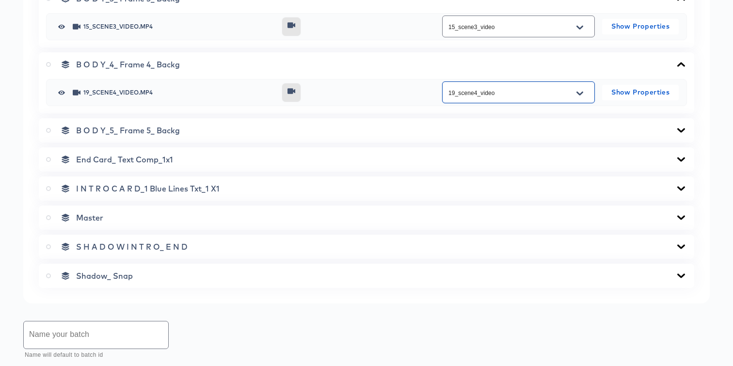
click at [534, 129] on div "B O D Y_5_ Frame 5_ Backg" at bounding box center [366, 131] width 641 height 10
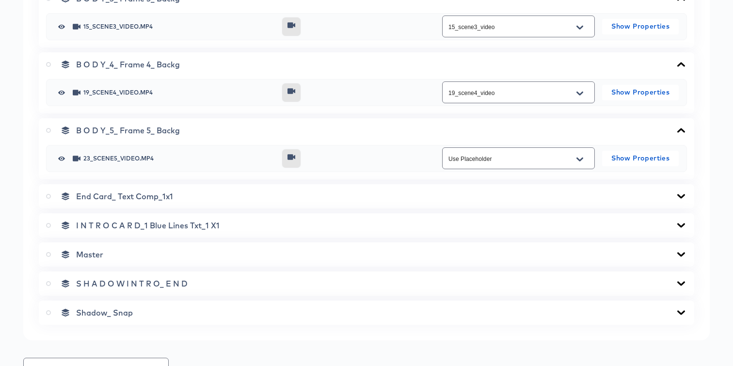
click at [524, 155] on input "Use Placeholder" at bounding box center [511, 158] width 129 height 11
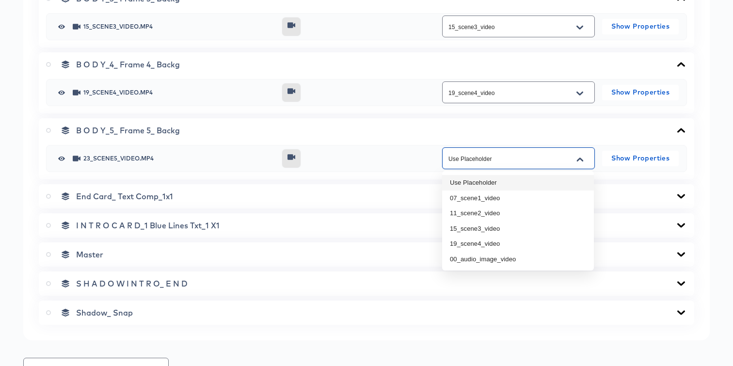
click at [394, 162] on div at bounding box center [358, 158] width 153 height 19
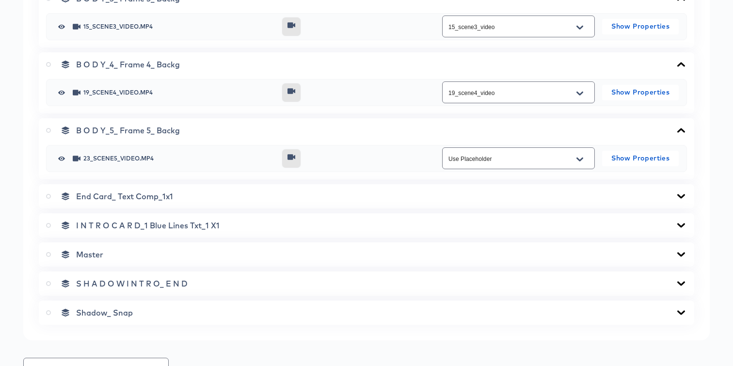
click at [477, 197] on div "End Card_ Text Comp_1x1" at bounding box center [366, 197] width 641 height 10
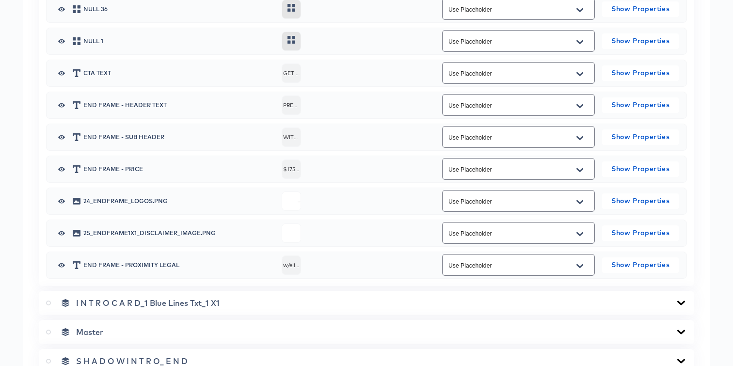
scroll to position [1137, 0]
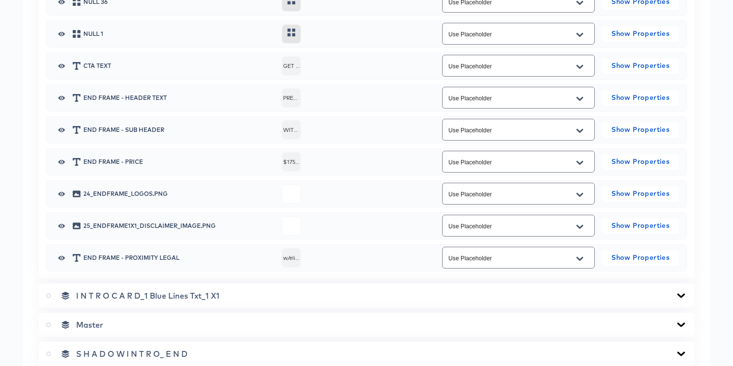
click at [525, 194] on input "Use Placeholder" at bounding box center [511, 194] width 129 height 11
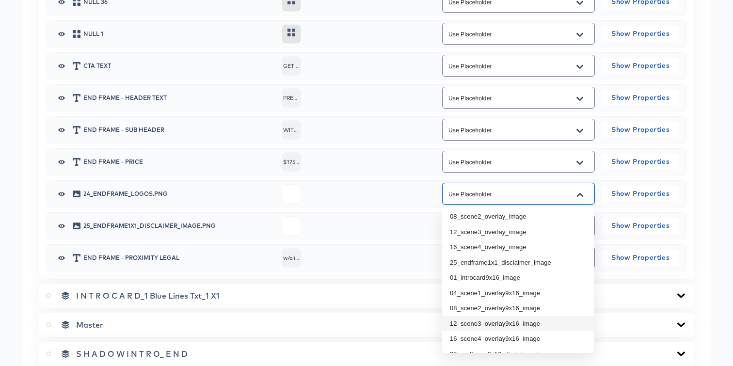
scroll to position [90, 0]
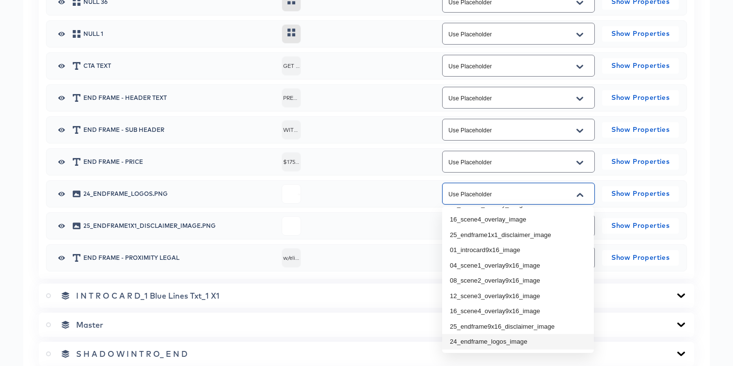
click at [501, 342] on li "24_endframe_logos_image" at bounding box center [518, 342] width 152 height 16
type input "24_endframe_logos_image"
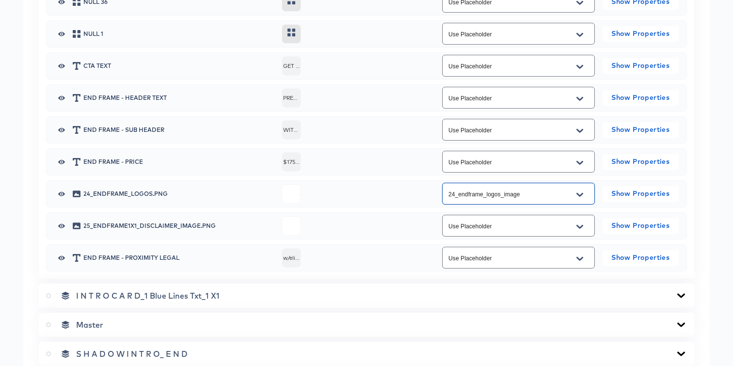
click at [492, 227] on input "Use Placeholder" at bounding box center [511, 226] width 129 height 11
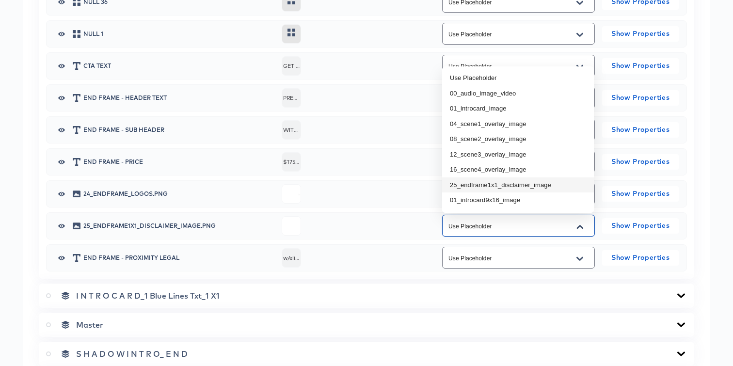
click at [491, 187] on li "25_endframe1x1_disclaimer_image" at bounding box center [518, 186] width 152 height 16
type input "25_endframe1x1_disclaimer_image"
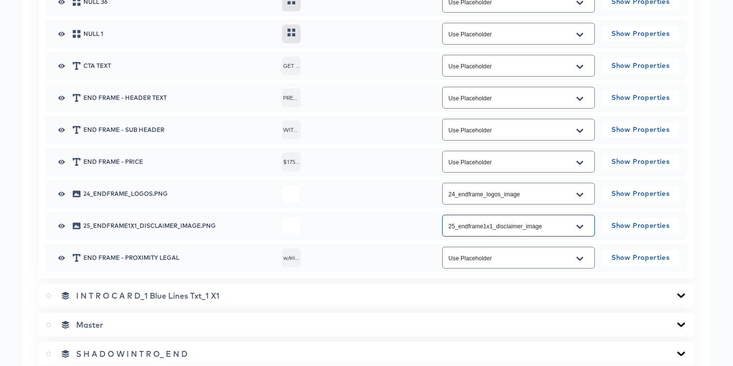
click at [494, 227] on input "25_endframe1x1_disclaimer_image" at bounding box center [511, 226] width 129 height 11
click at [373, 204] on div "24_endframe_logos.png 24_endframe_logos_image Show Properties" at bounding box center [366, 194] width 625 height 26
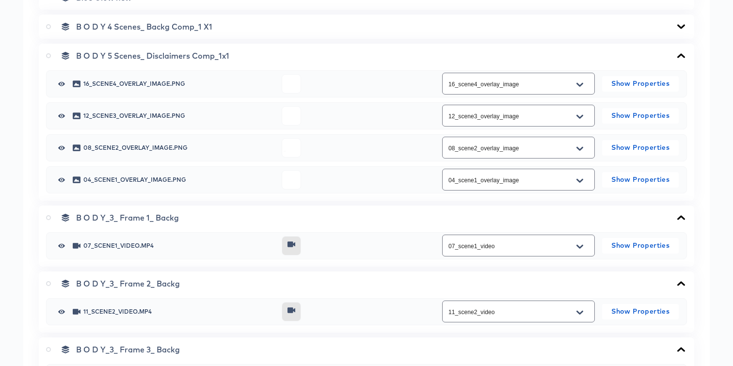
scroll to position [499, 0]
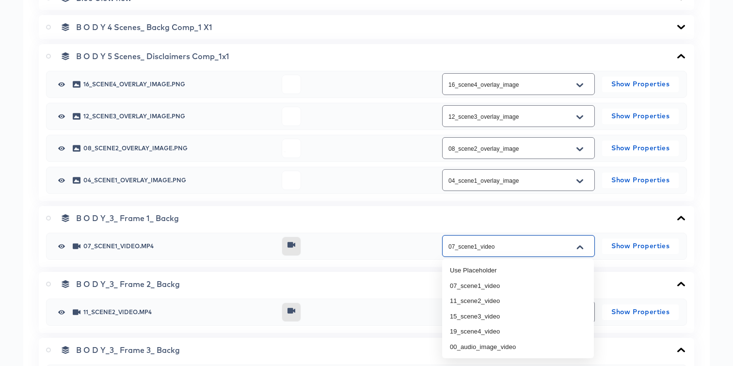
click at [485, 247] on input "07_scene1_video" at bounding box center [511, 246] width 129 height 11
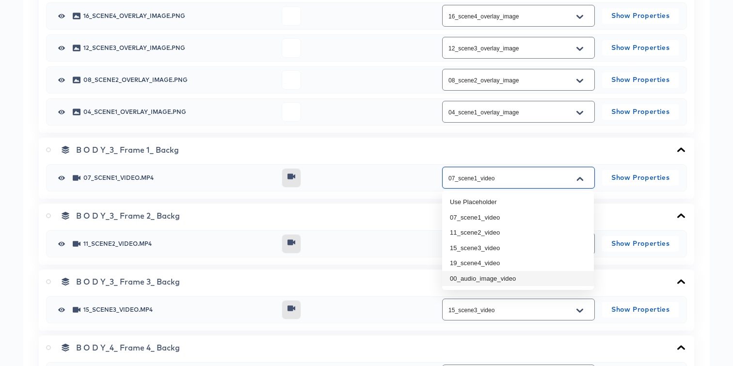
scroll to position [569, 0]
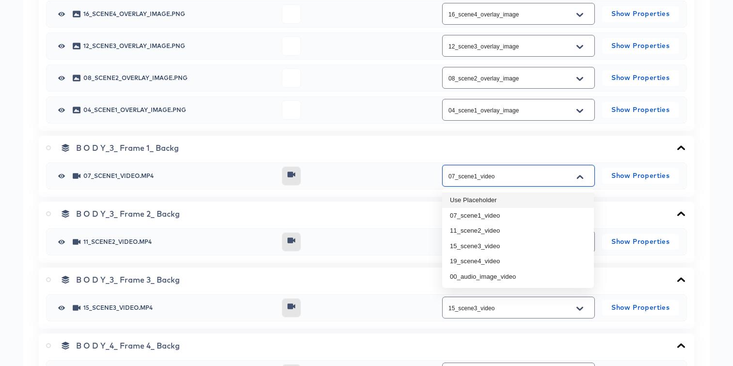
click at [431, 192] on div "B O D Y_3_ Frame 1_ Backg 07_scene1_video.mp4 07_scene1_video Show Properties" at bounding box center [367, 166] width 656 height 61
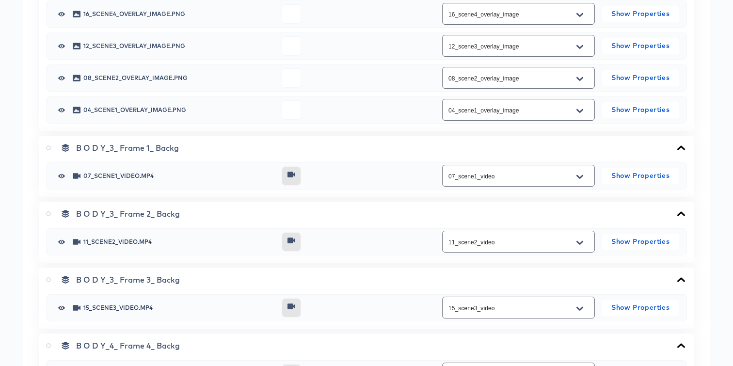
click at [536, 112] on input "04_scene1_overlay_image" at bounding box center [511, 110] width 129 height 11
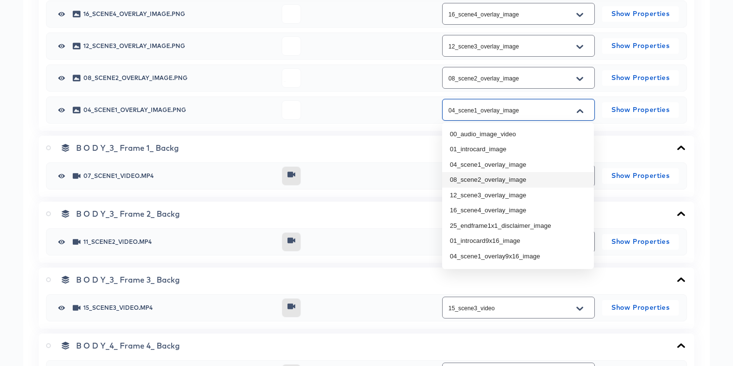
scroll to position [13, 0]
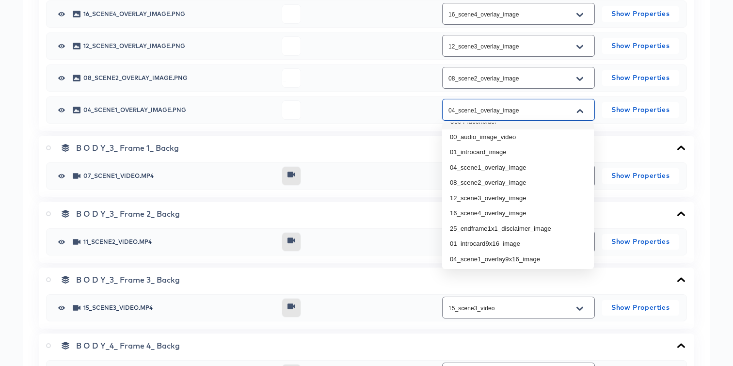
click at [368, 112] on div at bounding box center [358, 109] width 153 height 19
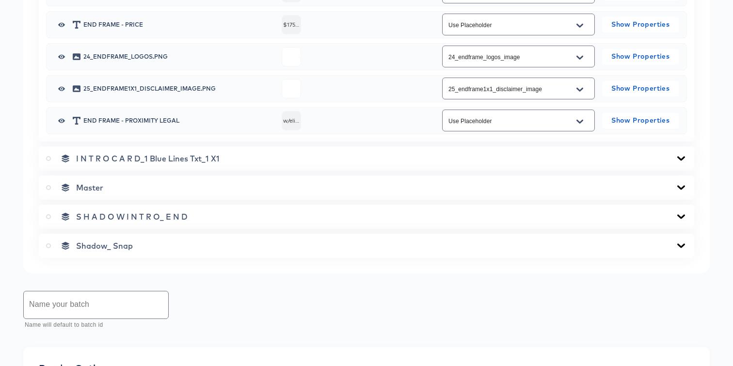
scroll to position [1277, 0]
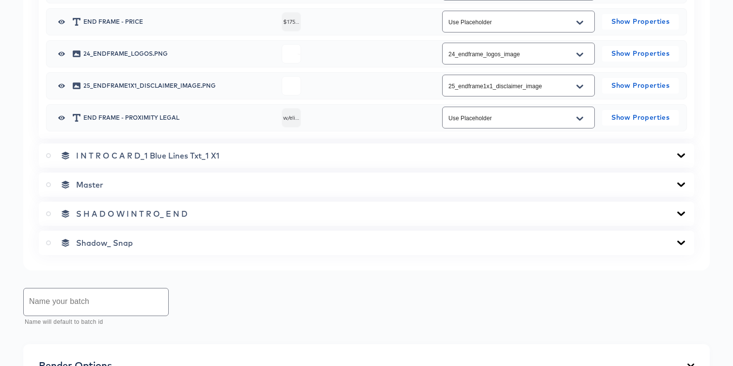
click at [506, 157] on div "I N T R O C A R D_1 Blue Lines Txt_1 X1" at bounding box center [366, 156] width 641 height 10
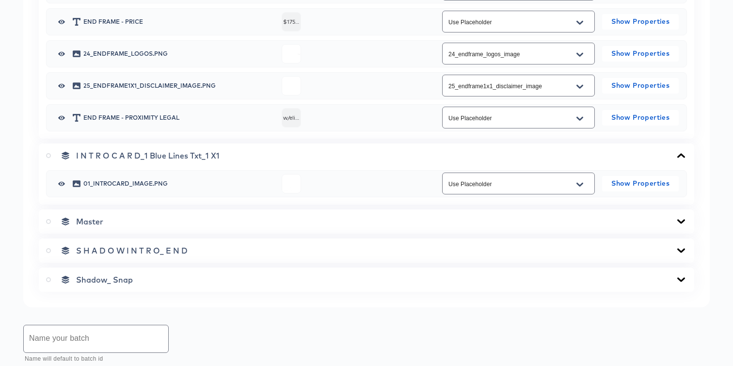
click at [507, 184] on input "Use Placeholder" at bounding box center [511, 183] width 129 height 11
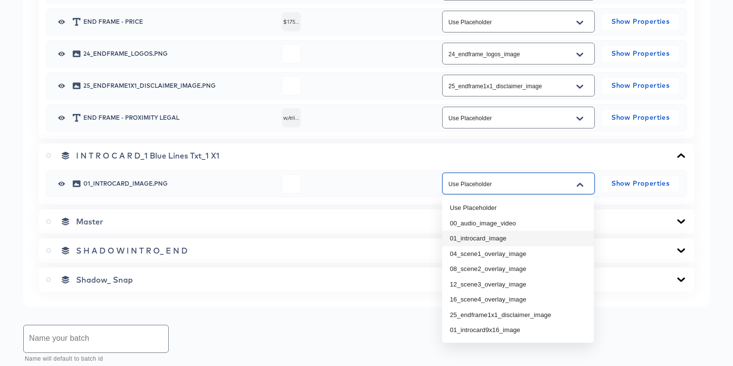
click at [503, 237] on li "01_introcard_image" at bounding box center [518, 239] width 152 height 16
type input "01_introcard_image"
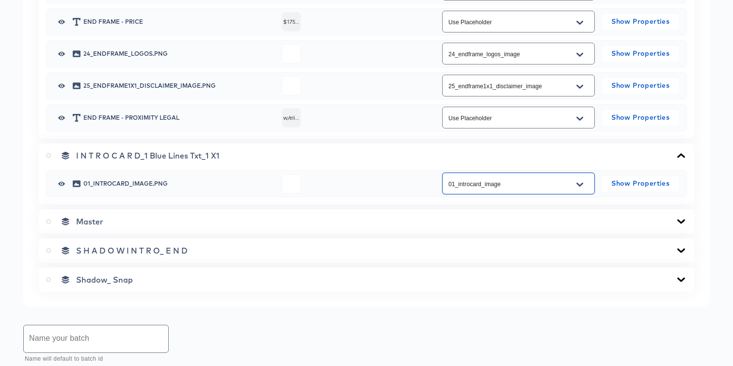
click at [518, 186] on input "01_introcard_image" at bounding box center [511, 183] width 129 height 11
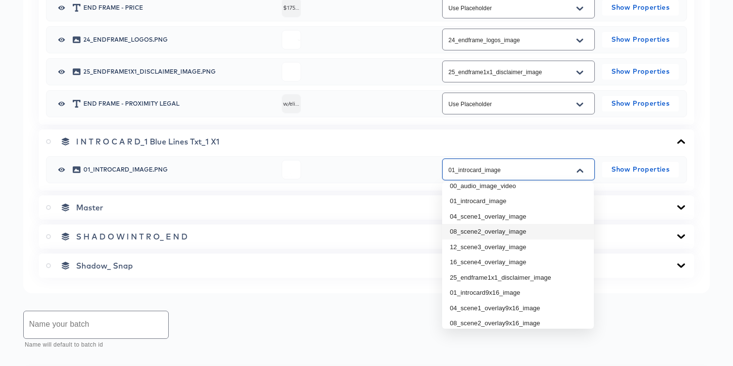
scroll to position [29, 0]
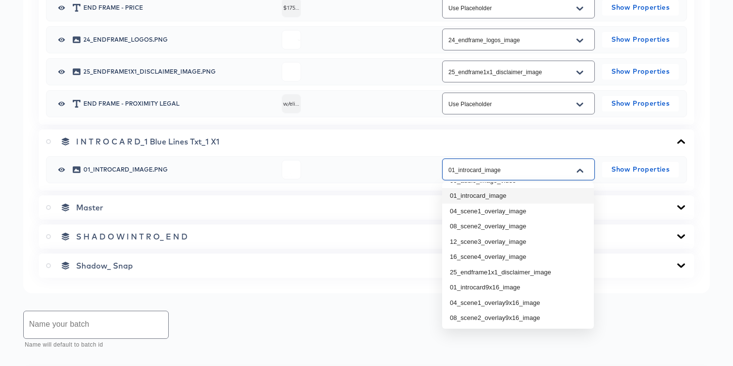
click at [376, 180] on div "01_introcard_image.png 01_introcard_image Show Properties" at bounding box center [366, 170] width 625 height 26
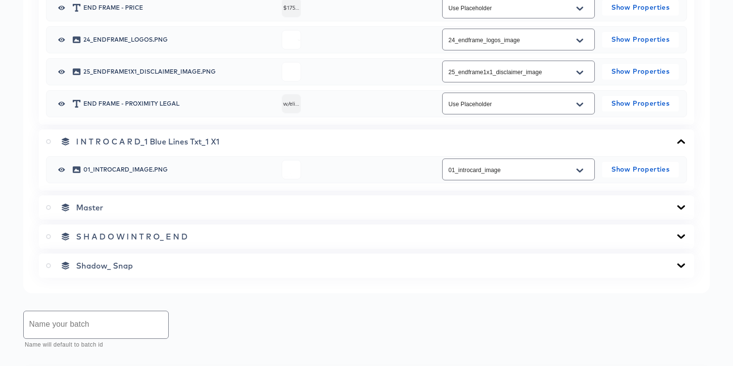
click at [492, 215] on div "Master" at bounding box center [367, 207] width 656 height 24
click at [493, 206] on div "Master" at bounding box center [366, 208] width 641 height 10
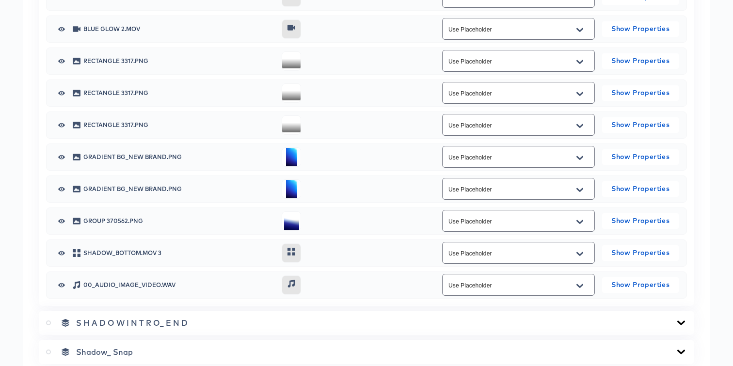
scroll to position [2082, 0]
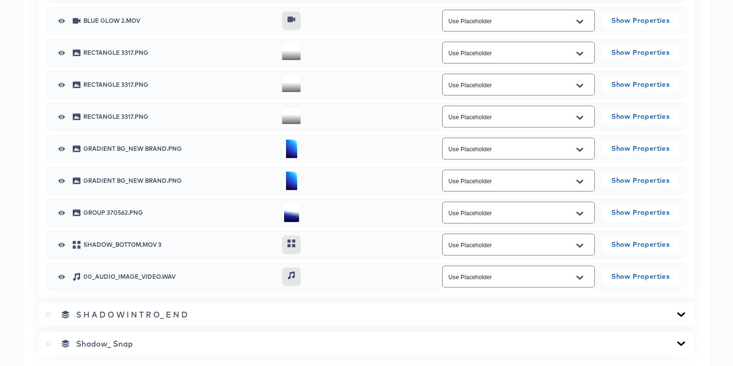
click at [491, 282] on input "Use Placeholder" at bounding box center [511, 277] width 129 height 11
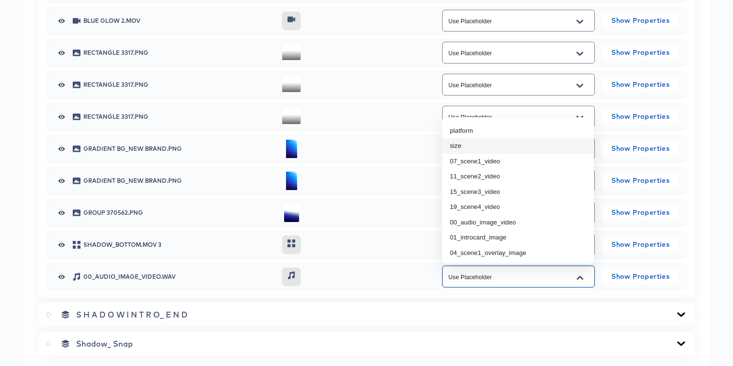
scroll to position [46, 0]
click at [472, 224] on li "00_audio_image_video" at bounding box center [518, 221] width 152 height 16
type input "00_audio_image_video"
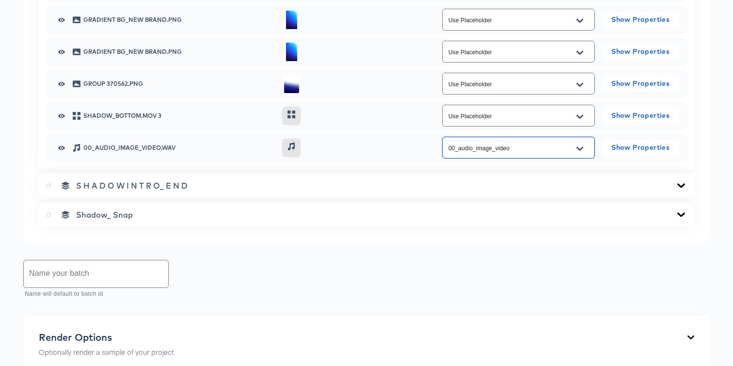
scroll to position [2212, 0]
click at [436, 183] on div "S H A D O W I N T R O_ E N D" at bounding box center [366, 185] width 641 height 10
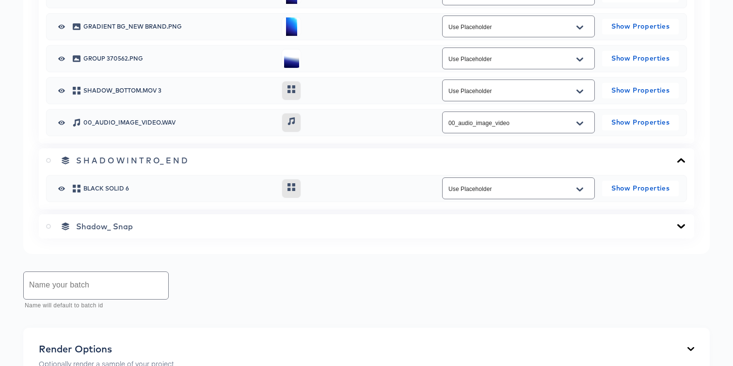
scroll to position [2242, 0]
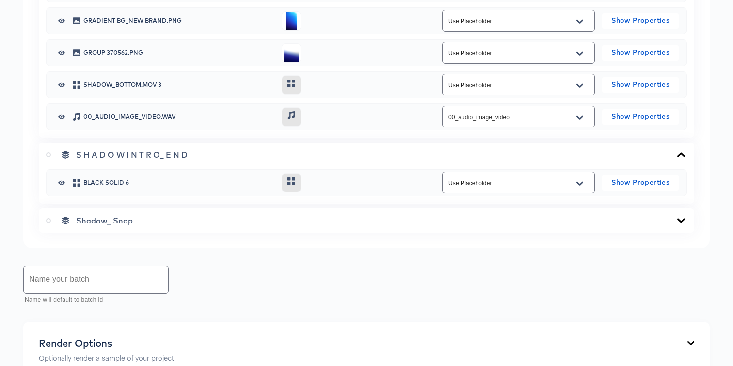
click at [425, 221] on div "Shadow_ Snap" at bounding box center [366, 221] width 641 height 10
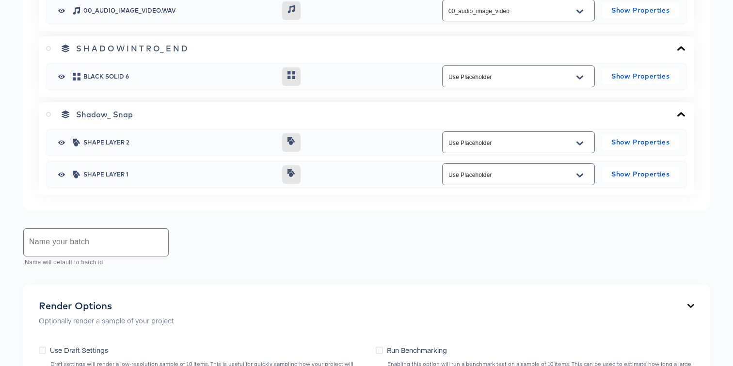
scroll to position [2368, 0]
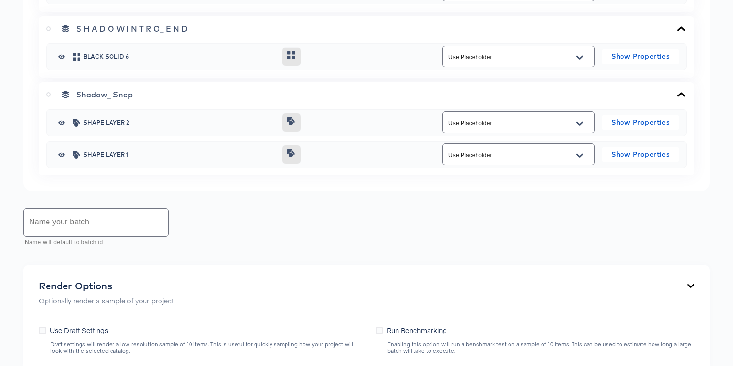
click at [130, 225] on input "text" at bounding box center [96, 222] width 145 height 27
type input "M"
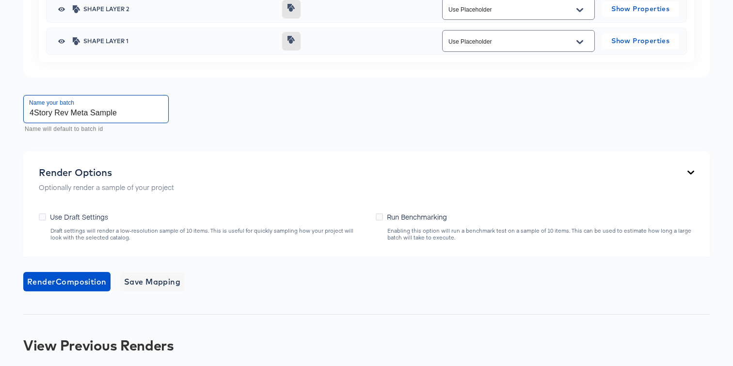
scroll to position [2497, 0]
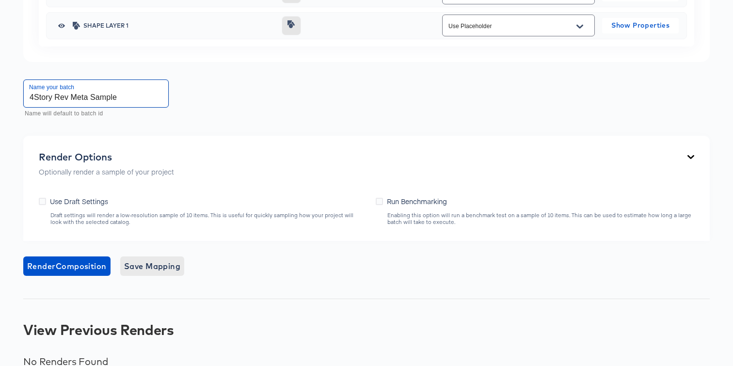
type input "4Story Rev Meta Sample"
click at [150, 268] on span "Save Mapping" at bounding box center [152, 266] width 57 height 14
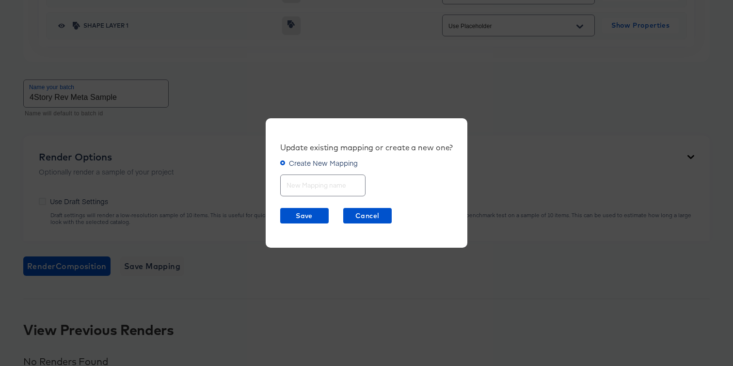
click at [314, 185] on input "text" at bounding box center [323, 181] width 84 height 21
type input "updated"
click at [309, 216] on span "Save" at bounding box center [304, 216] width 41 height 12
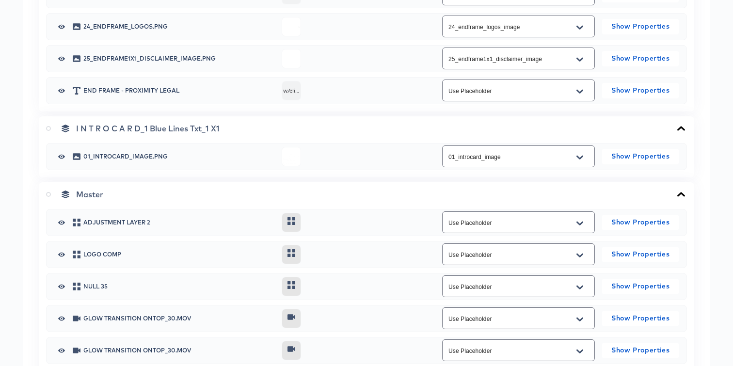
scroll to position [1313, 0]
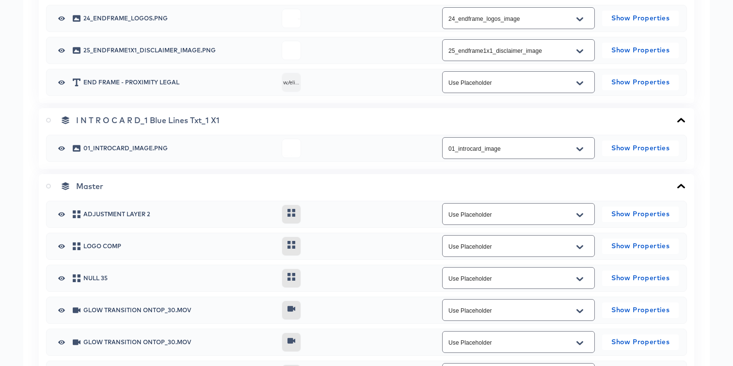
click at [48, 185] on icon at bounding box center [48, 186] width 5 height 5
click at [0, 0] on input "radio" at bounding box center [0, 0] width 0 height 0
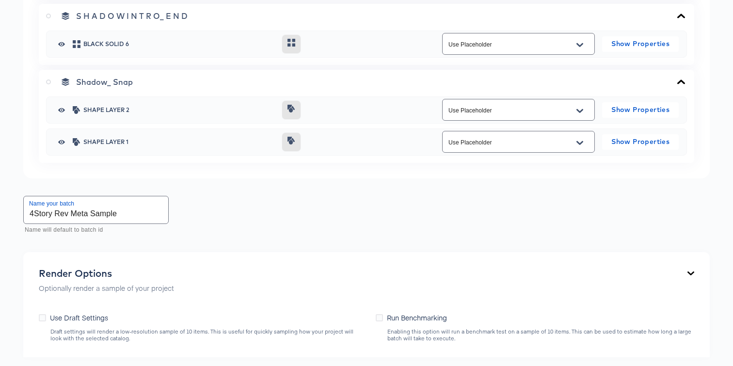
scroll to position [2514, 0]
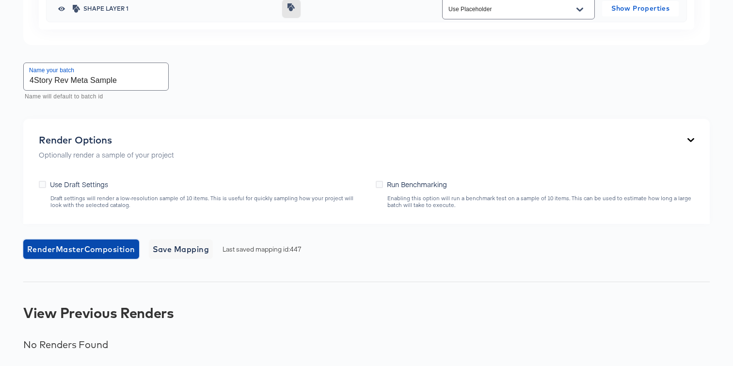
click at [111, 251] on span "Render Master Composition" at bounding box center [81, 250] width 108 height 14
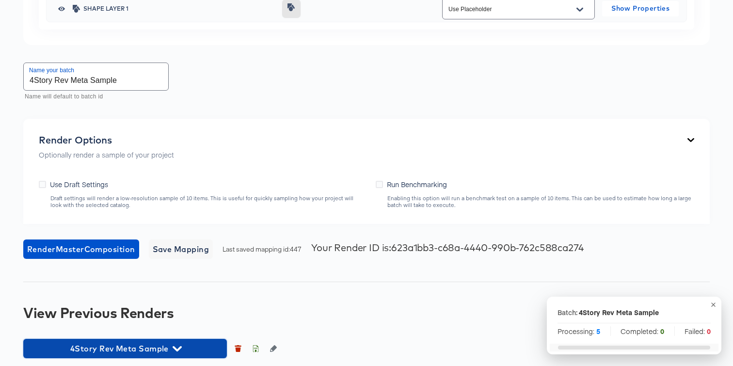
click at [176, 346] on icon "button" at bounding box center [177, 348] width 9 height 9
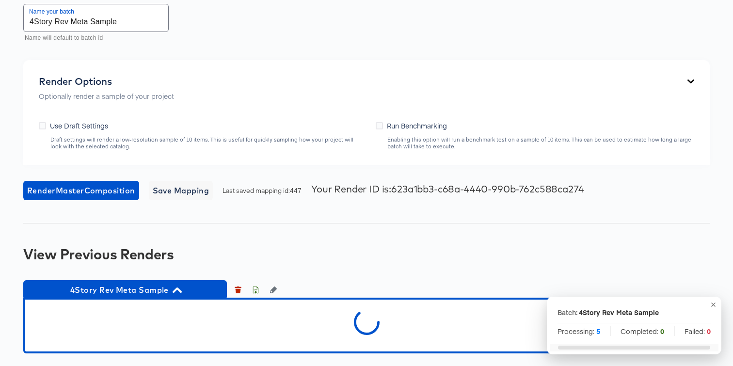
scroll to position [2576, 0]
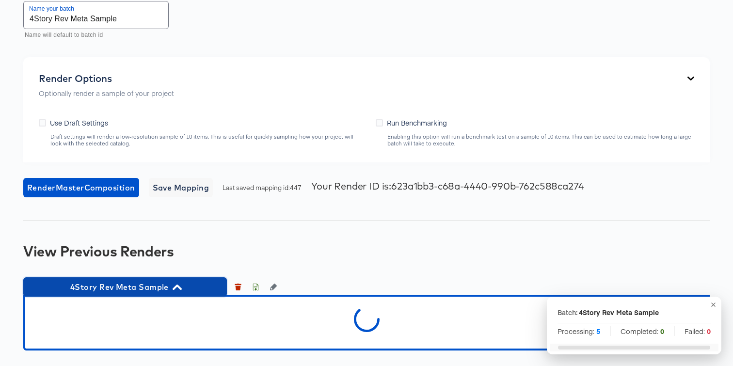
click at [176, 287] on icon "button" at bounding box center [177, 287] width 9 height 5
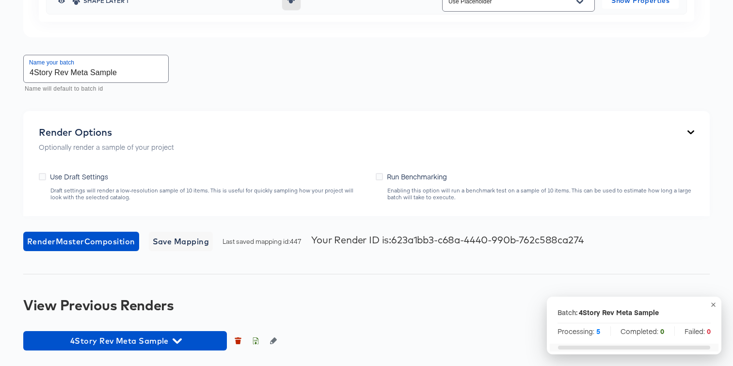
scroll to position [2522, 0]
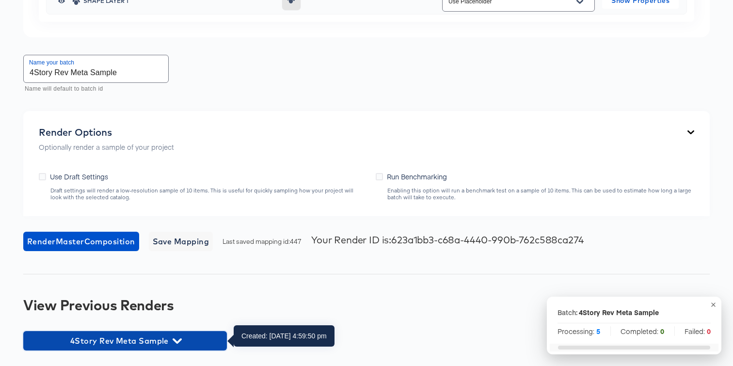
click at [177, 339] on icon "button" at bounding box center [177, 341] width 9 height 9
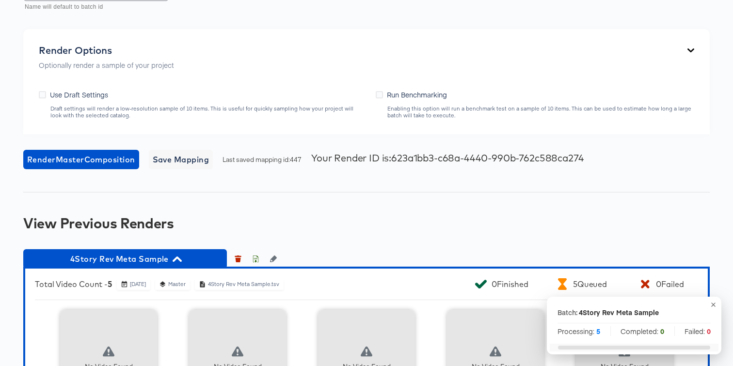
scroll to position [2711, 0]
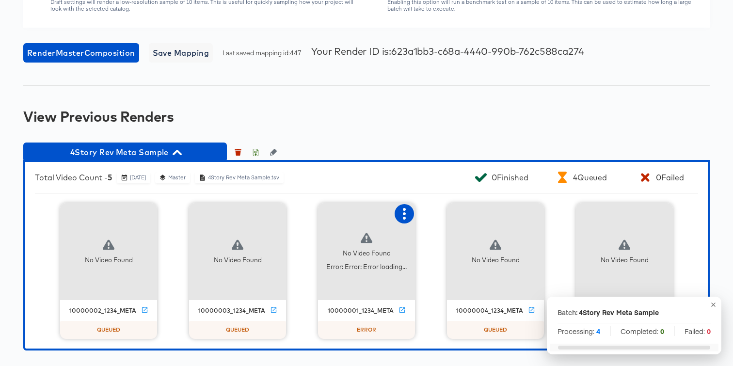
click at [401, 213] on icon "button" at bounding box center [405, 214] width 12 height 12
click at [438, 214] on div "Retry" at bounding box center [440, 213] width 19 height 8
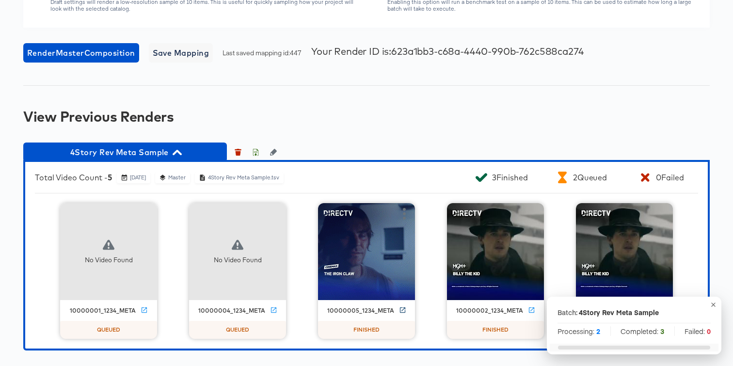
click at [403, 309] on icon at bounding box center [402, 310] width 7 height 7
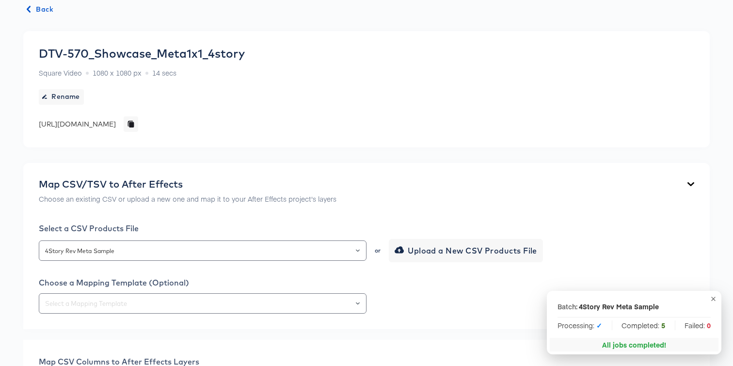
scroll to position [0, 0]
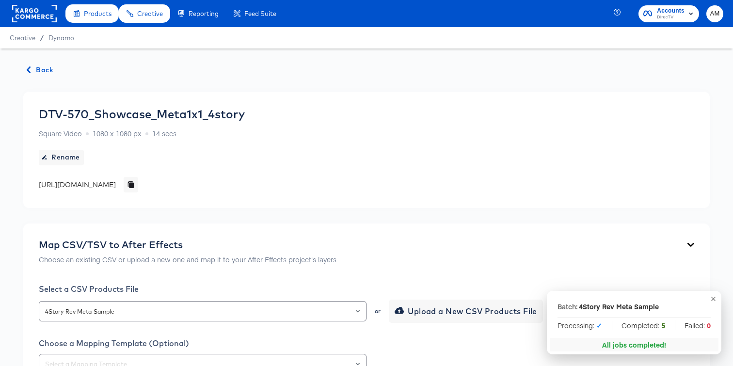
click at [42, 67] on span "Back" at bounding box center [40, 70] width 26 height 12
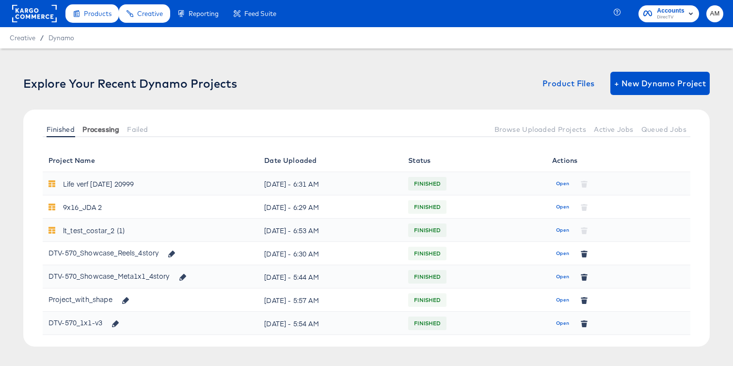
click at [107, 134] on button "Processing" at bounding box center [101, 129] width 45 height 16
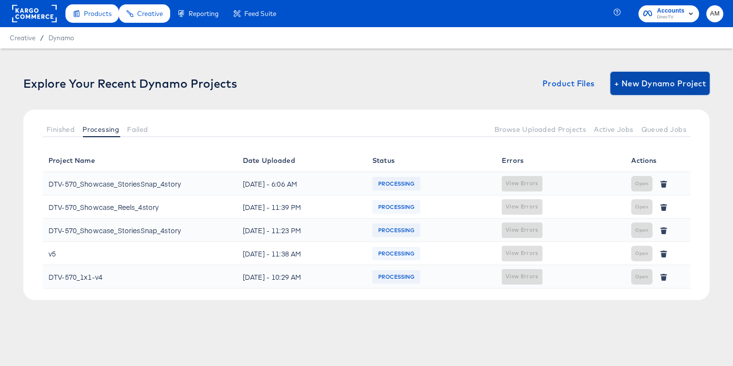
click at [635, 90] on span "+ New Dynamo Project" at bounding box center [661, 84] width 92 height 14
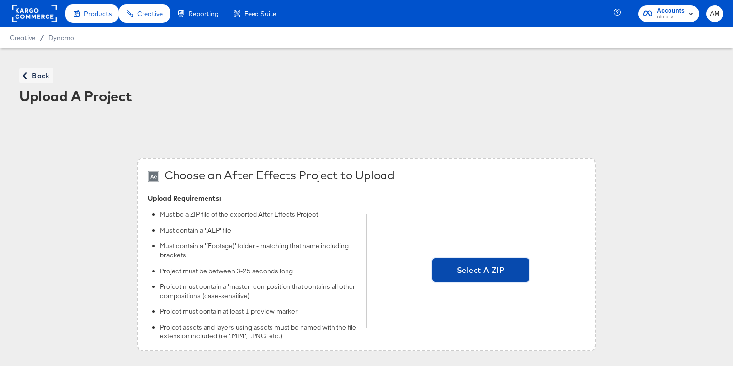
click at [493, 267] on span "Select A ZIP" at bounding box center [481, 270] width 89 height 14
click at [481, 271] on input "Select A ZIP" at bounding box center [481, 271] width 0 height 0
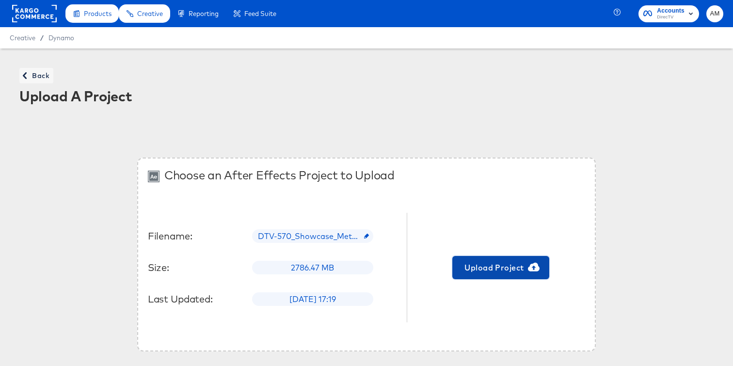
click at [503, 268] on span "Upload Project" at bounding box center [500, 268] width 89 height 14
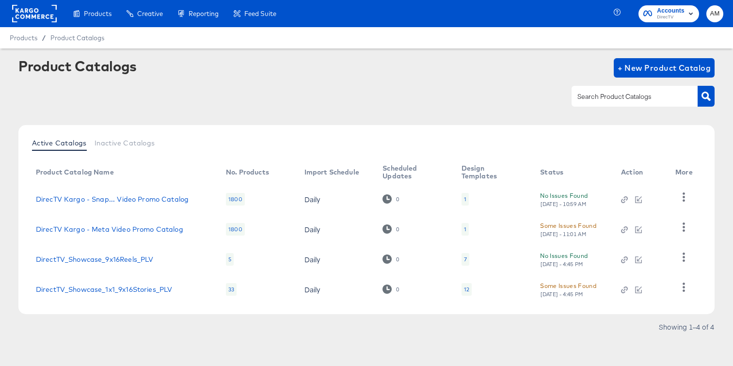
click at [574, 287] on div "Some Issues Found" at bounding box center [568, 286] width 56 height 10
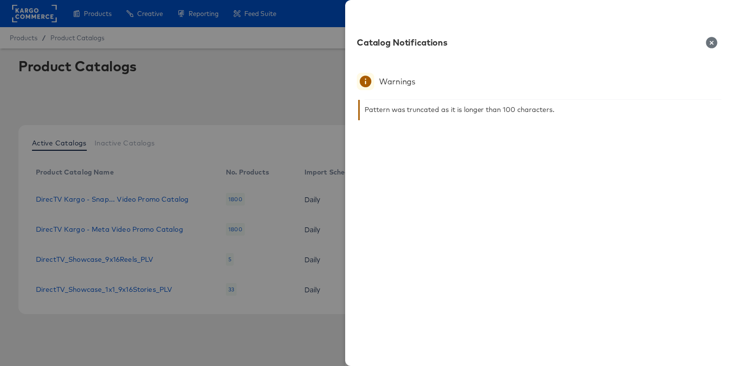
click at [710, 45] on icon "button" at bounding box center [711, 42] width 11 height 11
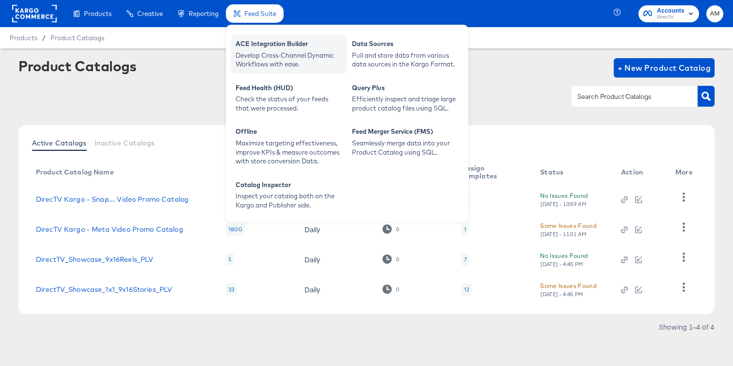
click at [250, 58] on div "Develop Cross-Channel Dynamic Workflows with ease." at bounding box center [289, 60] width 107 height 18
